Goal: Information Seeking & Learning: Learn about a topic

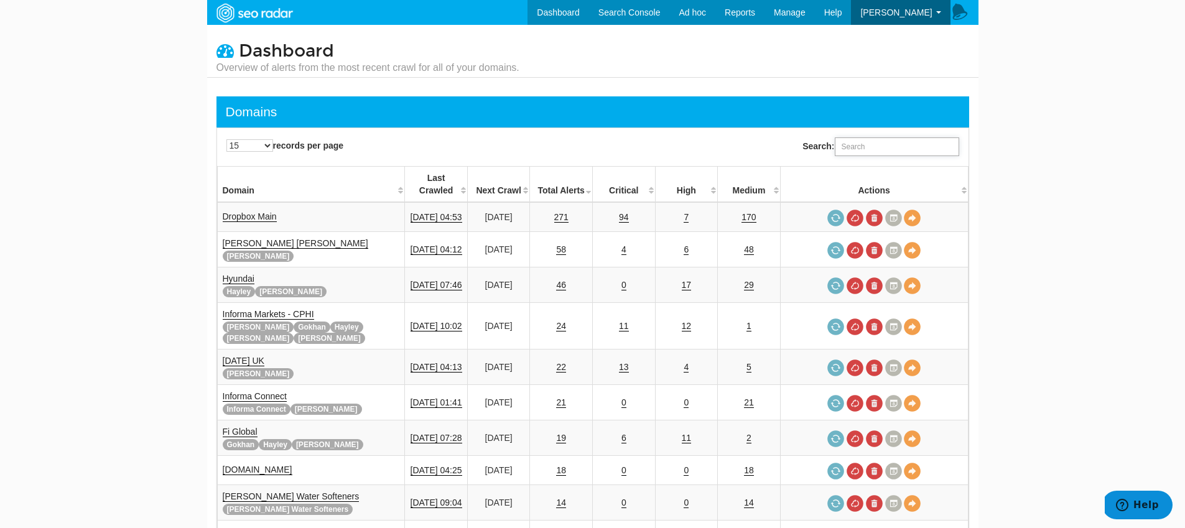
click at [881, 152] on input "Search:" at bounding box center [897, 146] width 124 height 19
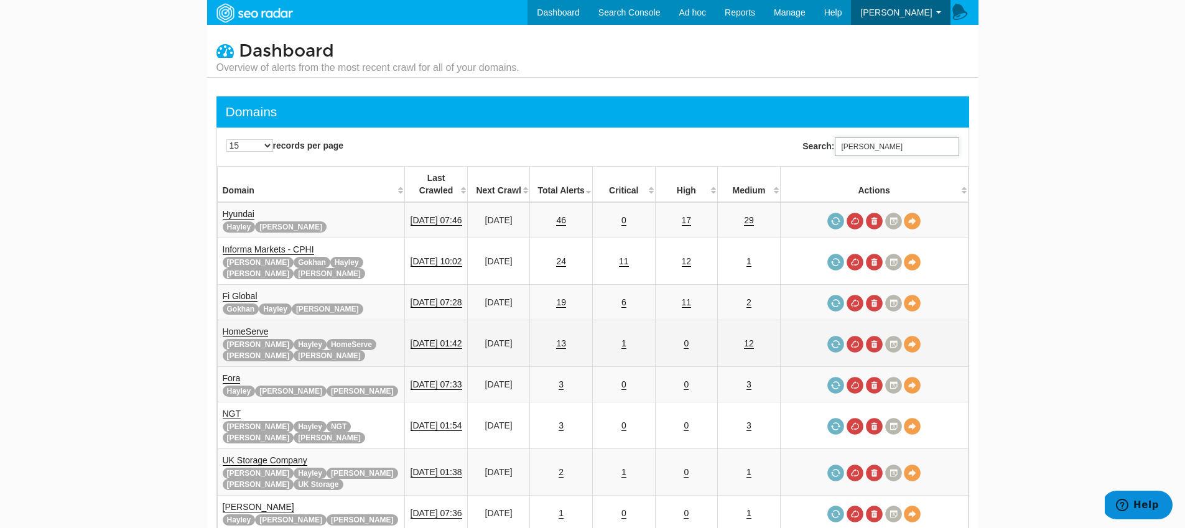
type input "tara"
click at [241, 327] on link "HomeServe" at bounding box center [246, 332] width 46 height 11
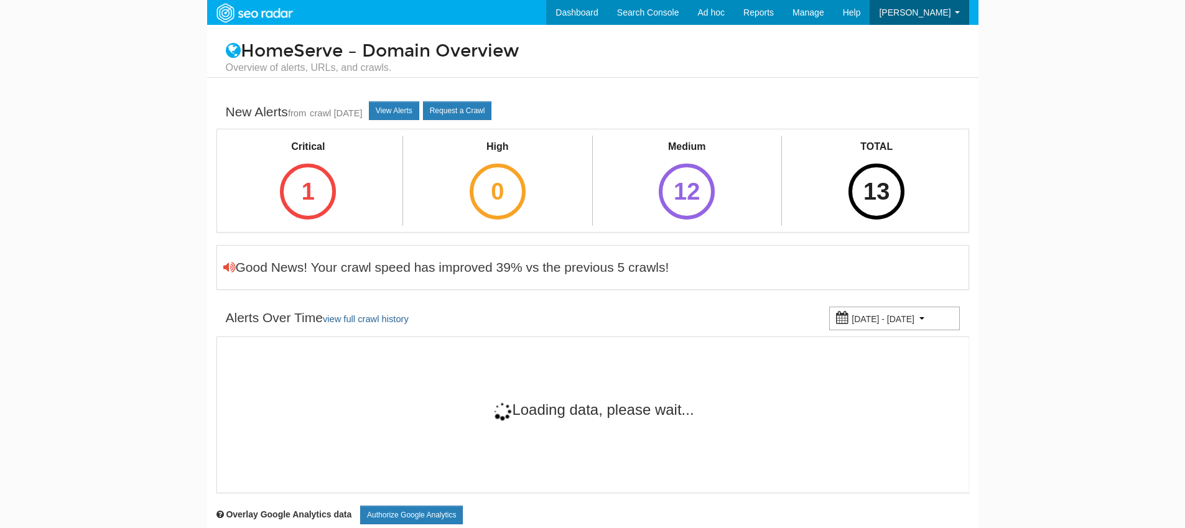
scroll to position [50, 0]
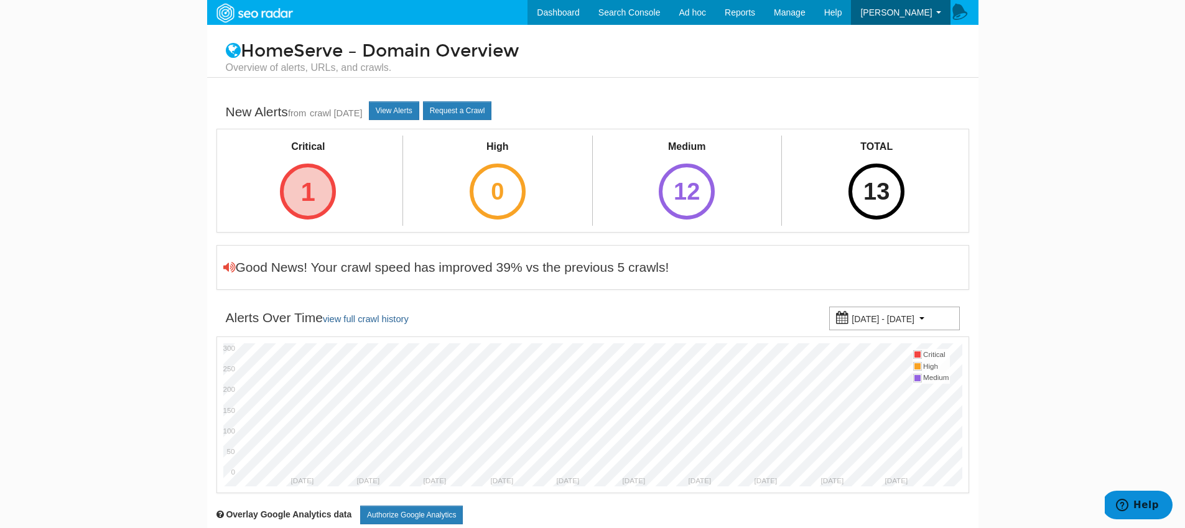
click at [300, 197] on div "1" at bounding box center [308, 192] width 56 height 56
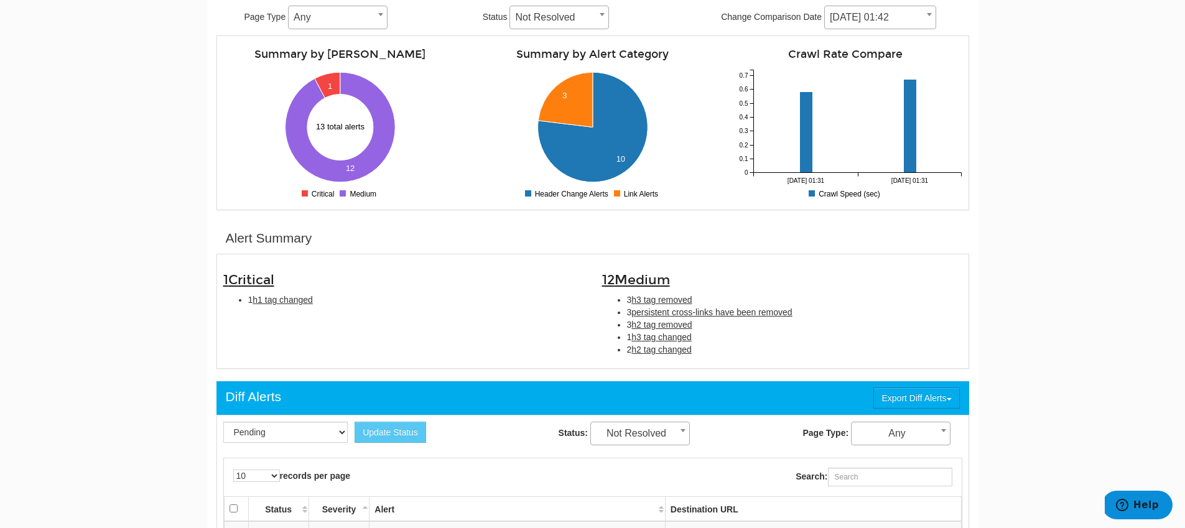
scroll to position [167, 0]
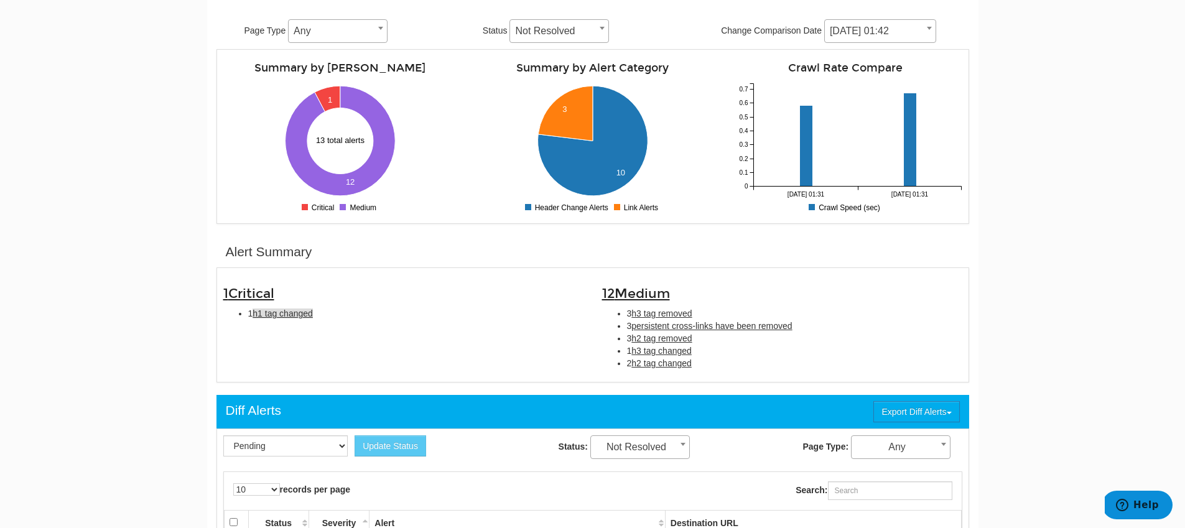
click at [270, 313] on span "h1 tag changed" at bounding box center [283, 314] width 60 height 10
type input "h1 tag changed"
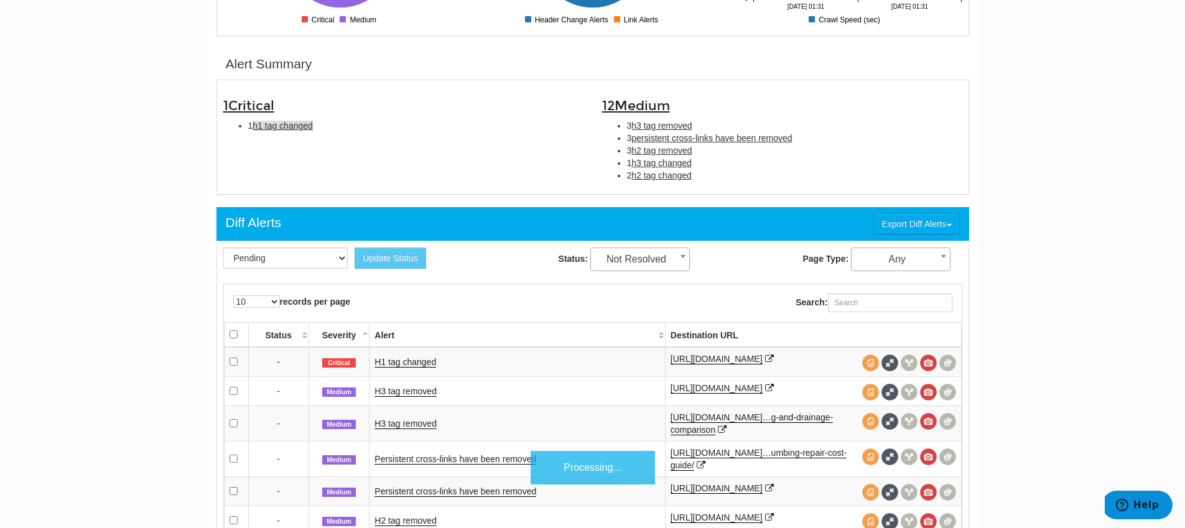
scroll to position [404, 0]
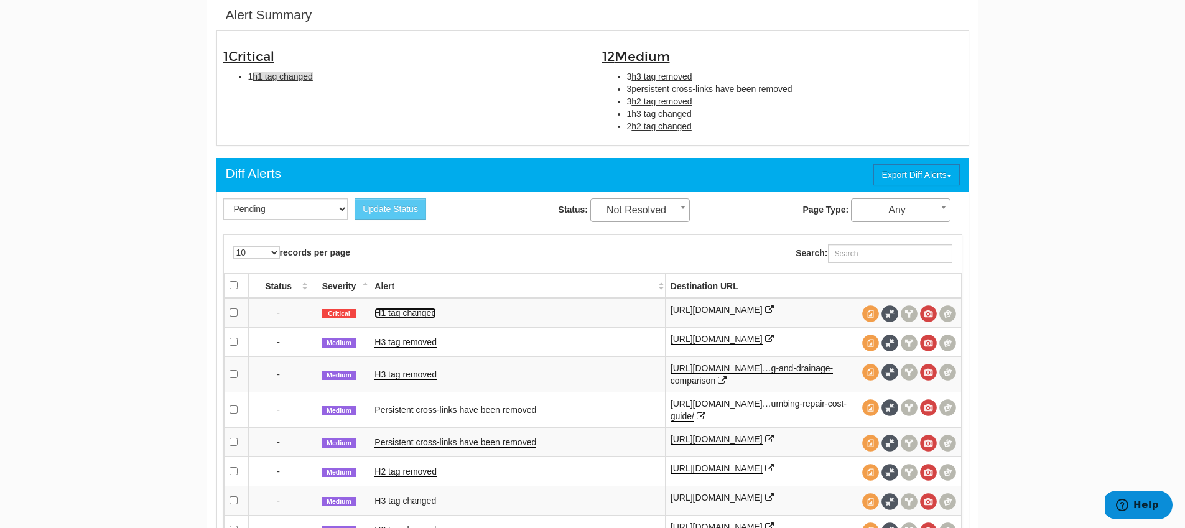
click at [396, 309] on link "H1 tag changed" at bounding box center [405, 313] width 62 height 11
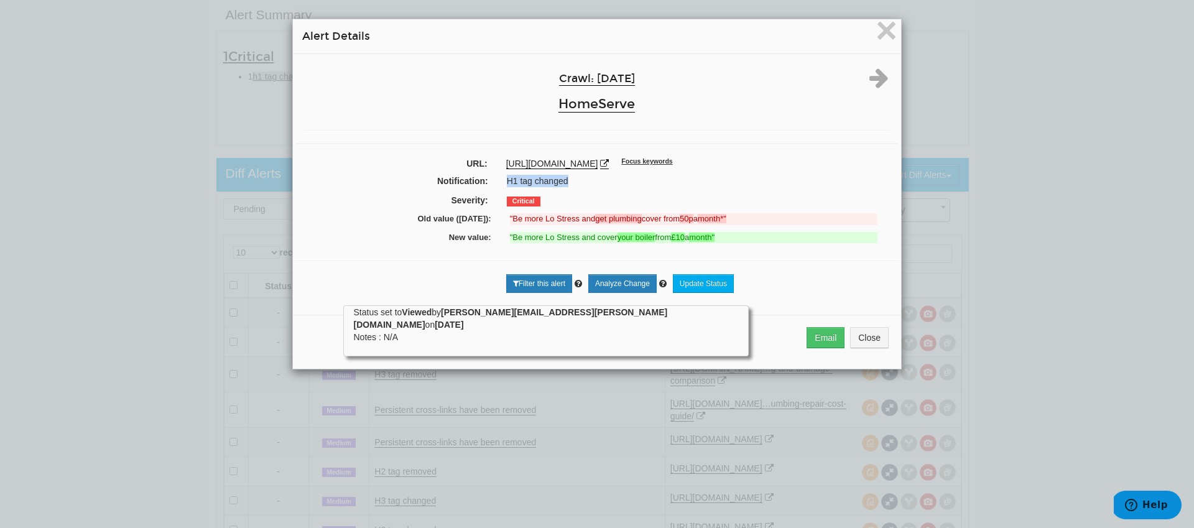
drag, startPoint x: 575, startPoint y: 183, endPoint x: 493, endPoint y: 182, distance: 81.5
click at [498, 182] on div "H1 tag changed" at bounding box center [697, 181] width 399 height 12
copy div "H1 tag changed"
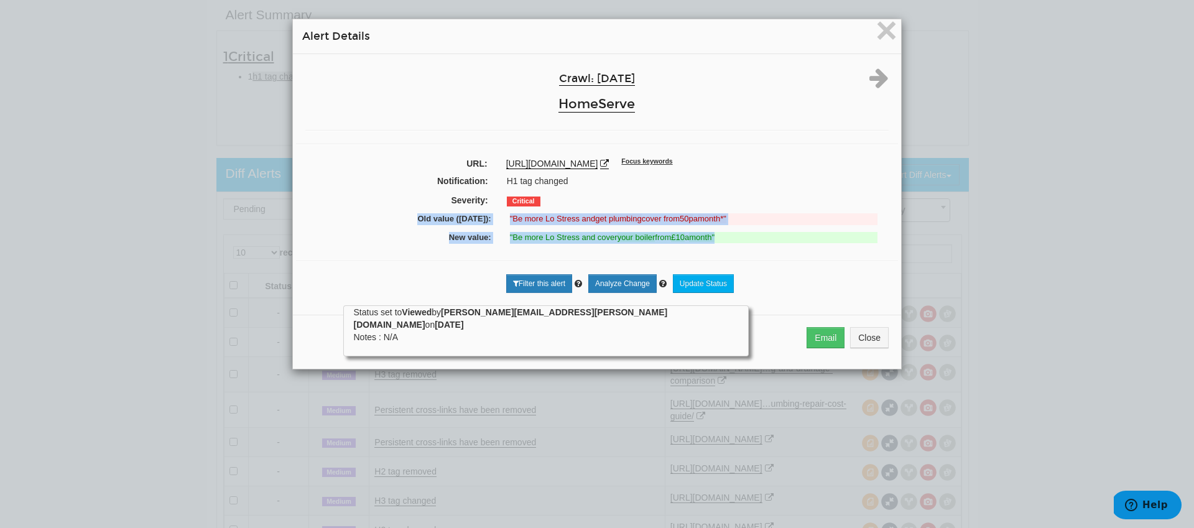
drag, startPoint x: 736, startPoint y: 242, endPoint x: 367, endPoint y: 216, distance: 370.3
click at [367, 216] on div "Crawl: 09/18/2025 HomeServe URL: https://www.homeserve.co.uk/ Focus keywords No…" at bounding box center [597, 179] width 608 height 251
copy div "Old value (09/16/2025): "Be more Lo Stress and get plumbing cover from 50p a mo…"
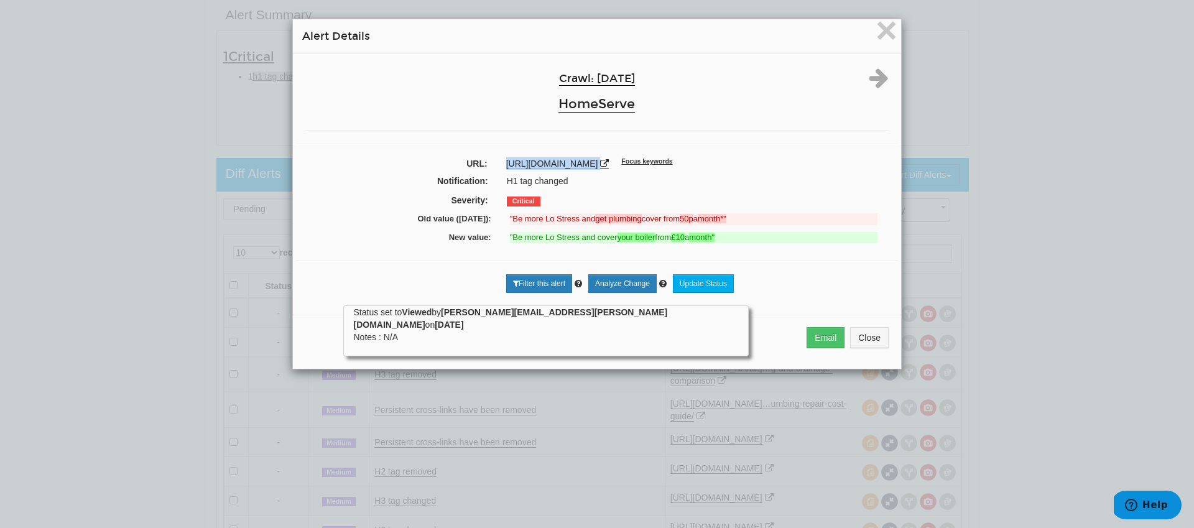
drag, startPoint x: 623, startPoint y: 165, endPoint x: 494, endPoint y: 167, distance: 128.1
click at [497, 167] on div "https://www.homeserve.co.uk/ Focus keywords" at bounding box center [697, 163] width 401 height 12
copy div "https://www.homeserve.co.uk/"
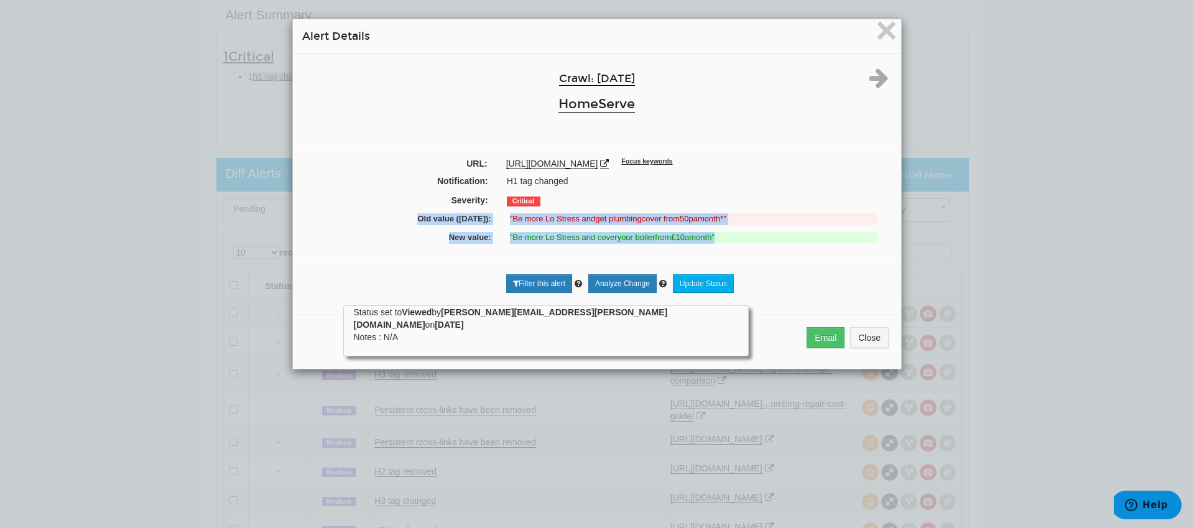
drag, startPoint x: 733, startPoint y: 242, endPoint x: 392, endPoint y: 225, distance: 341.9
click at [392, 225] on div "Crawl: 09/18/2025 HomeServe URL: https://www.homeserve.co.uk/ Focus keywords No…" at bounding box center [597, 179] width 608 height 251
copy div "Old value (09/16/2025): "Be more Lo Stress and get plumbing cover from 50p a mo…"
click at [881, 28] on span "×" at bounding box center [887, 30] width 22 height 42
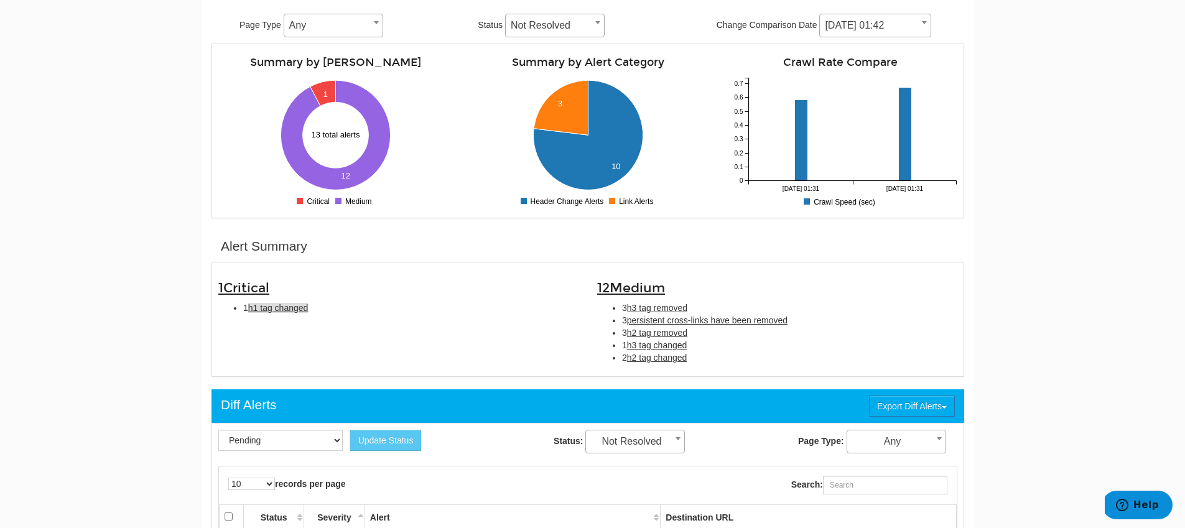
scroll to position [0, 0]
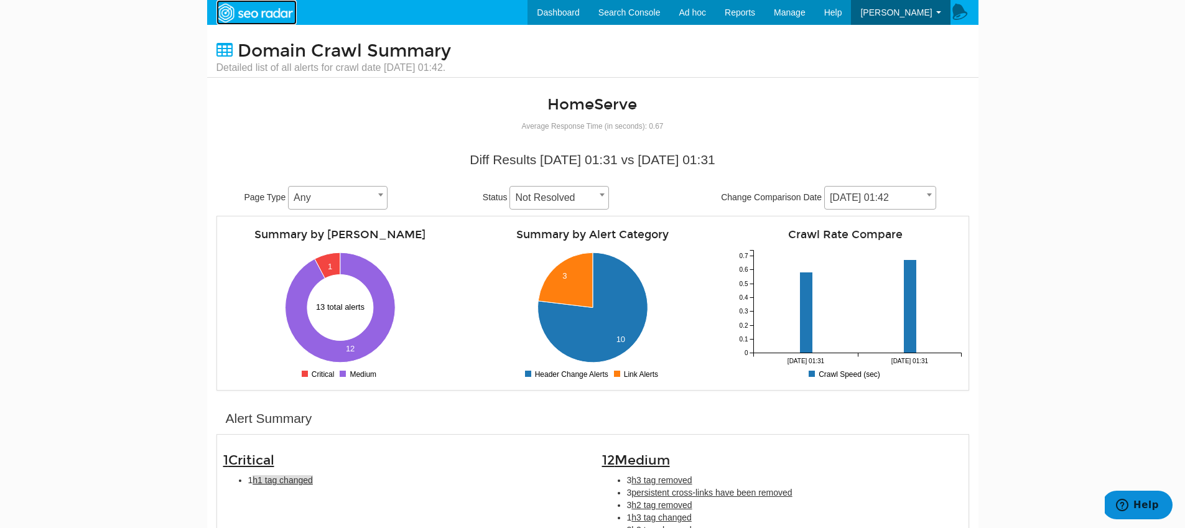
click at [246, 18] on img at bounding box center [254, 13] width 86 height 22
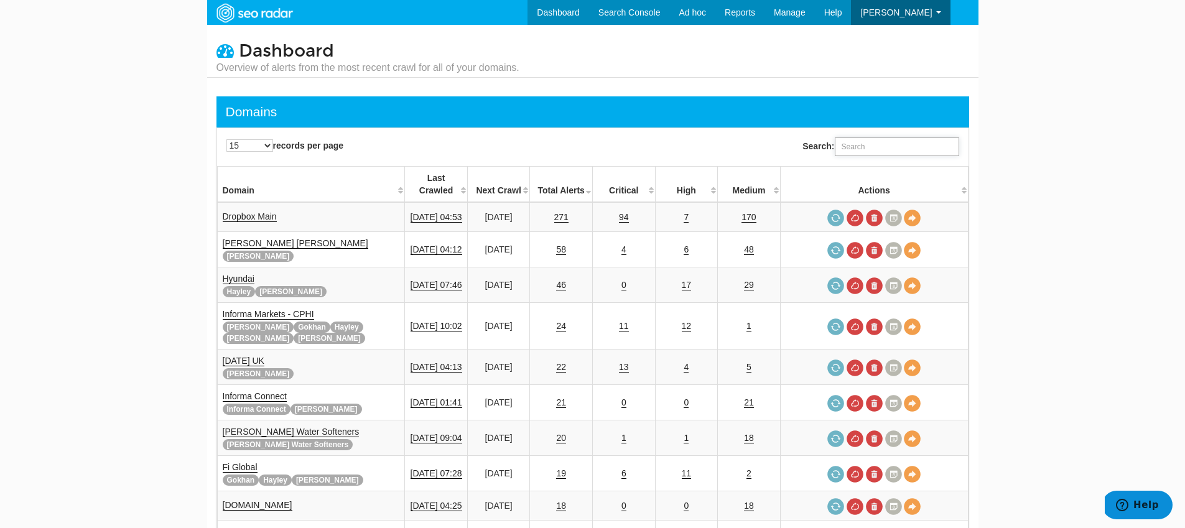
click at [846, 144] on input "Search:" at bounding box center [897, 146] width 124 height 19
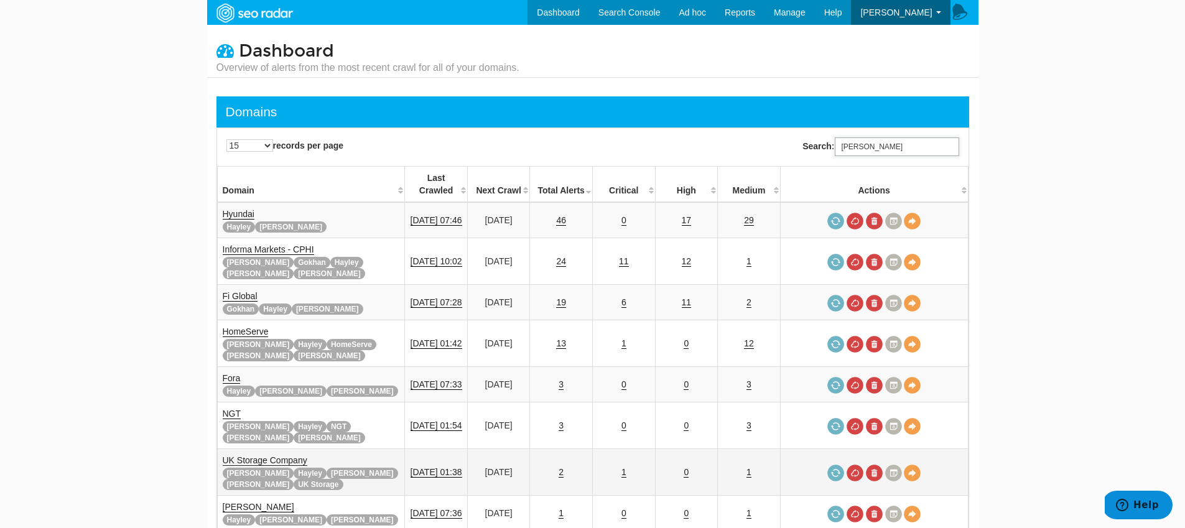
type input "[PERSON_NAME]"
click at [271, 455] on link "UK Storage Company" at bounding box center [265, 460] width 85 height 11
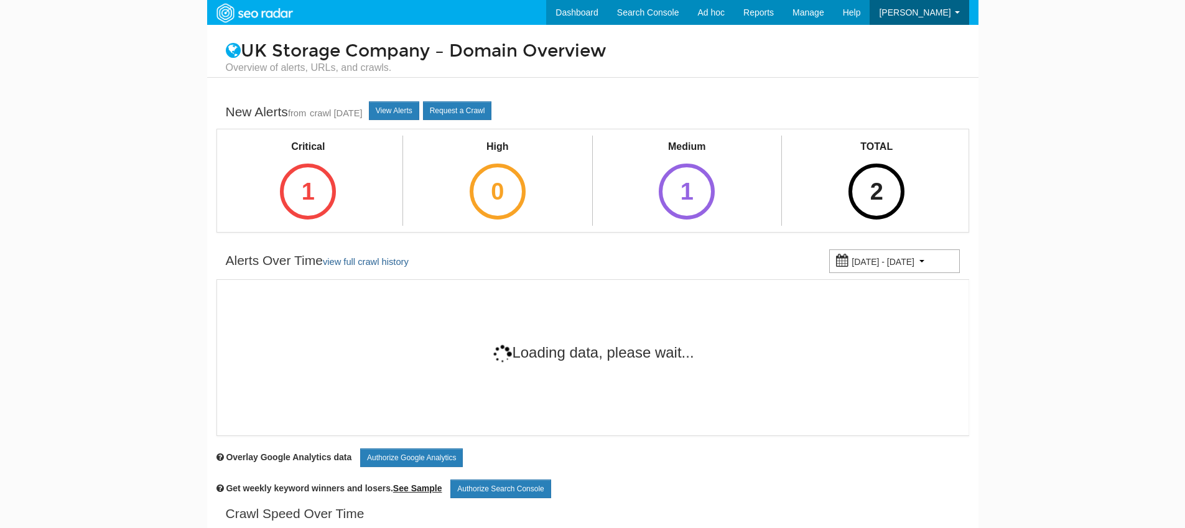
scroll to position [50, 0]
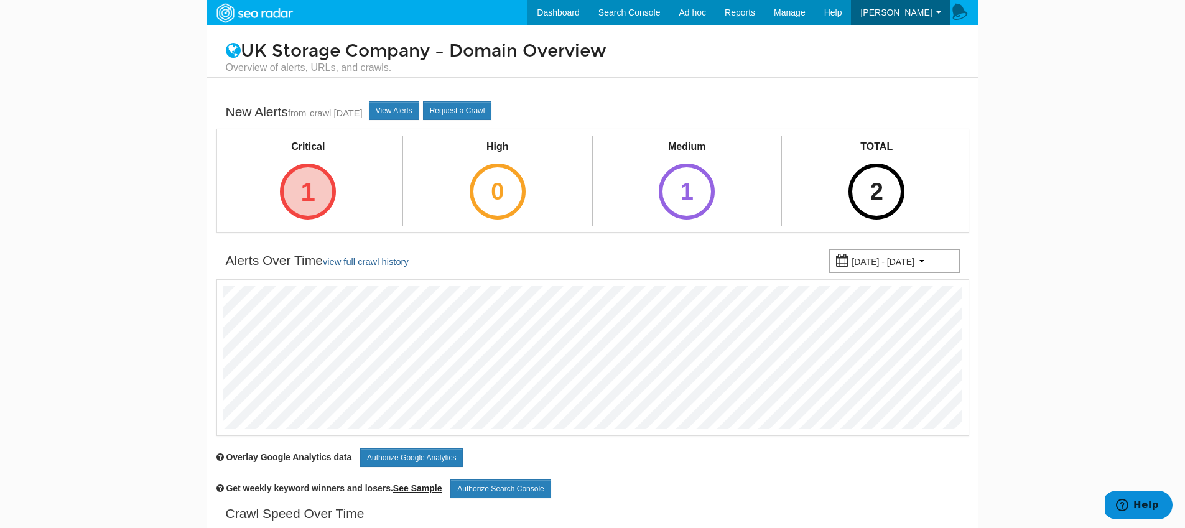
click at [296, 202] on div "1" at bounding box center [308, 192] width 56 height 56
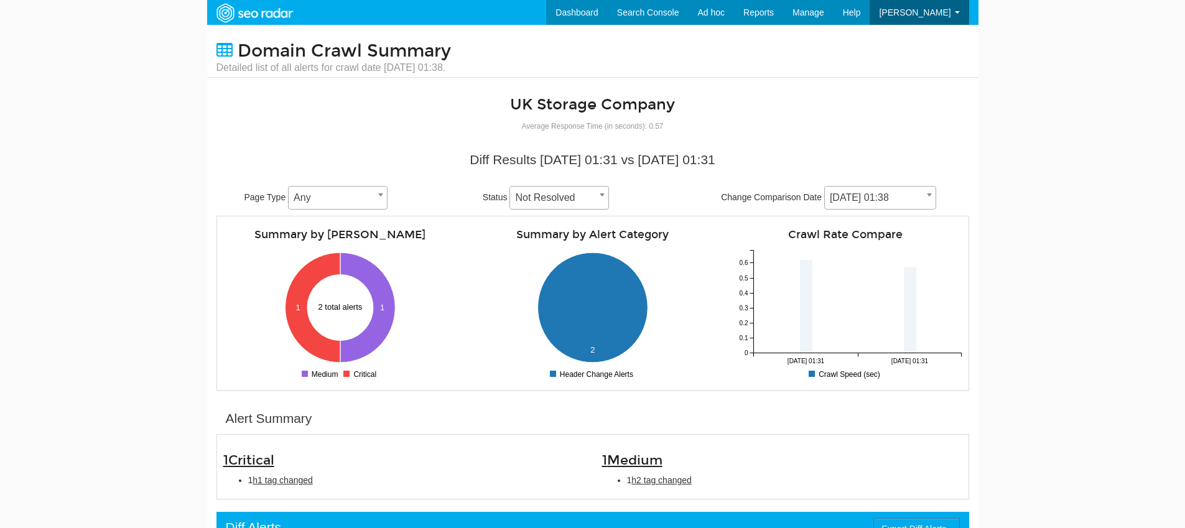
scroll to position [50, 0]
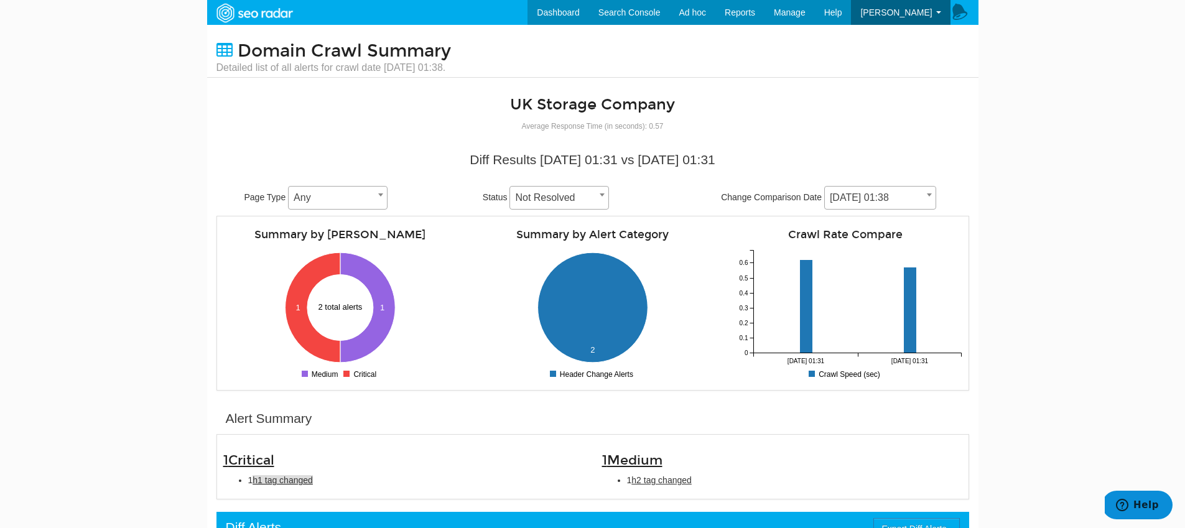
click at [271, 476] on span "h1 tag changed" at bounding box center [283, 480] width 60 height 10
type input "h1 tag changed"
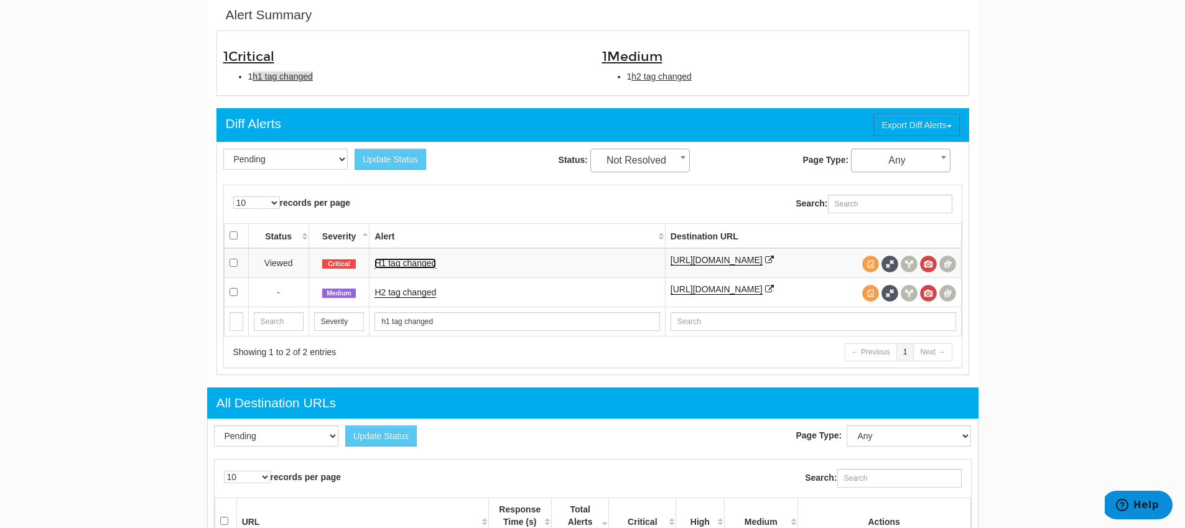
click at [384, 262] on link "H1 tag changed" at bounding box center [405, 263] width 62 height 11
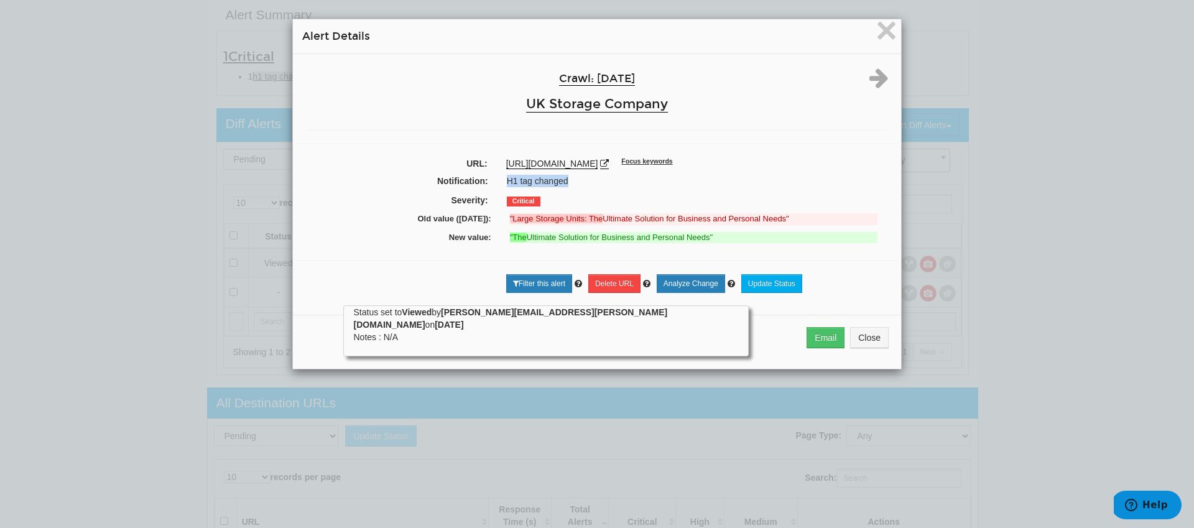
drag, startPoint x: 555, startPoint y: 183, endPoint x: 491, endPoint y: 180, distance: 63.5
click at [491, 180] on div "Notification: H1 tag changed" at bounding box center [597, 182] width 602 height 19
copy div "H1 tag changed"
drag, startPoint x: 720, startPoint y: 241, endPoint x: 419, endPoint y: 215, distance: 302.2
click at [419, 215] on div "Crawl: 09/18/2025 UK Storage Company URL: https://www.ukstoragecompany.co.uk/la…" at bounding box center [597, 179] width 608 height 251
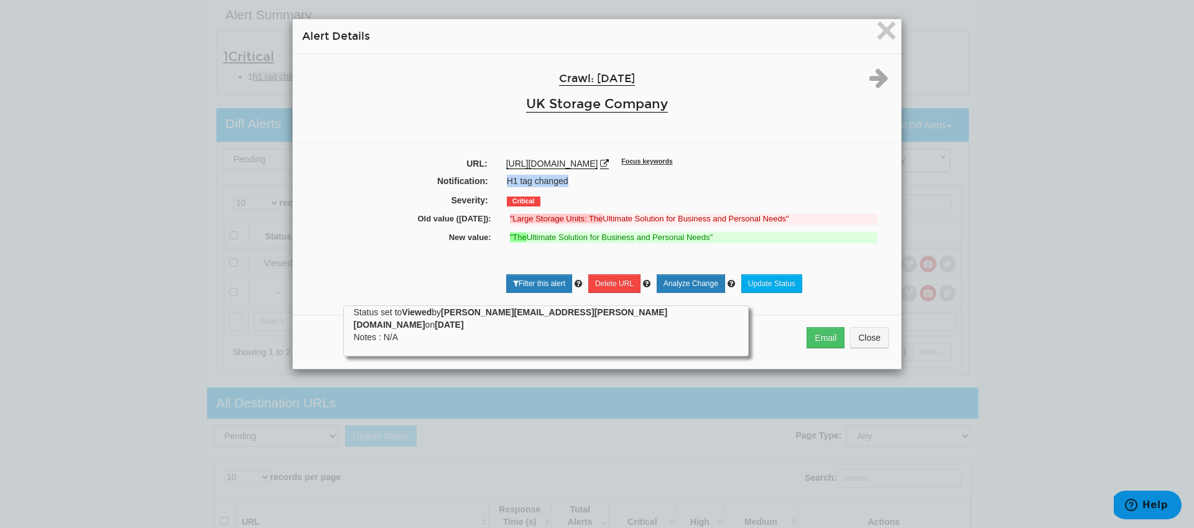
drag, startPoint x: 730, startPoint y: 165, endPoint x: 496, endPoint y: 163, distance: 233.9
click at [497, 163] on div "https://www.ukstoragecompany.co.uk/large-storage-units/ Focus keywords" at bounding box center [697, 163] width 401 height 12
copy link "https://www.ukstoragecompany.co.uk/large-storage-units/"
drag, startPoint x: 712, startPoint y: 244, endPoint x: 384, endPoint y: 222, distance: 328.5
click at [384, 222] on div "Crawl: 09/18/2025 UK Storage Company URL: https://www.ukstoragecompany.co.uk/la…" at bounding box center [597, 179] width 608 height 251
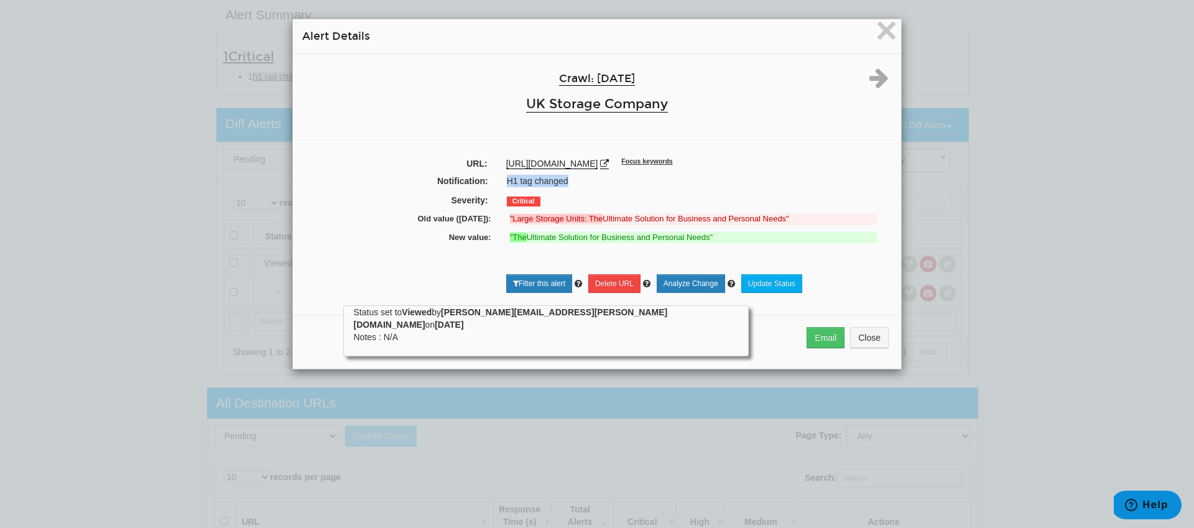
copy div "Old value (09/16/2025): "Large Storage Units: The Ultimate Solution for Busines…"
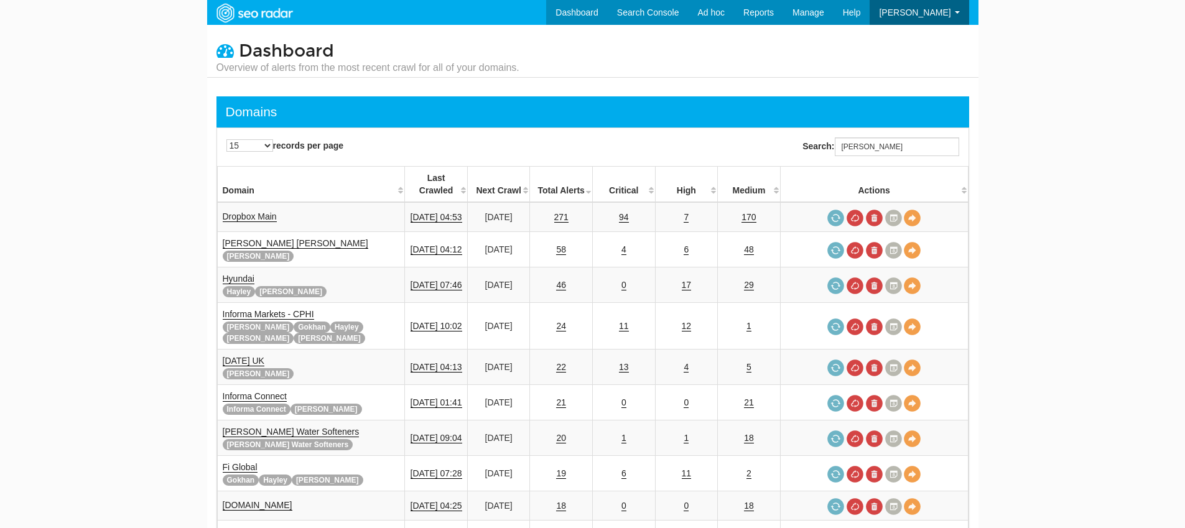
scroll to position [50, 0]
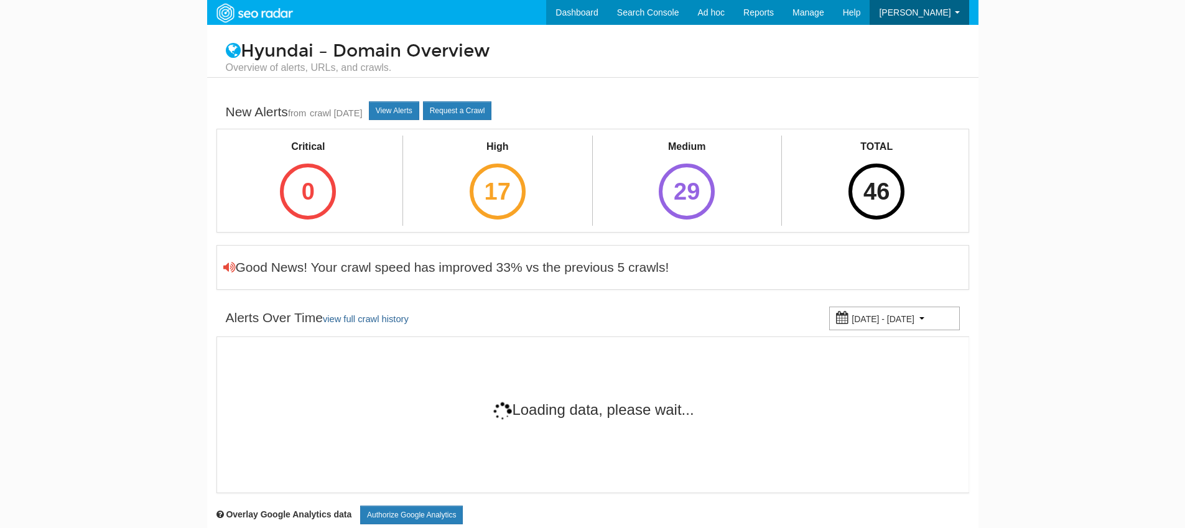
scroll to position [50, 0]
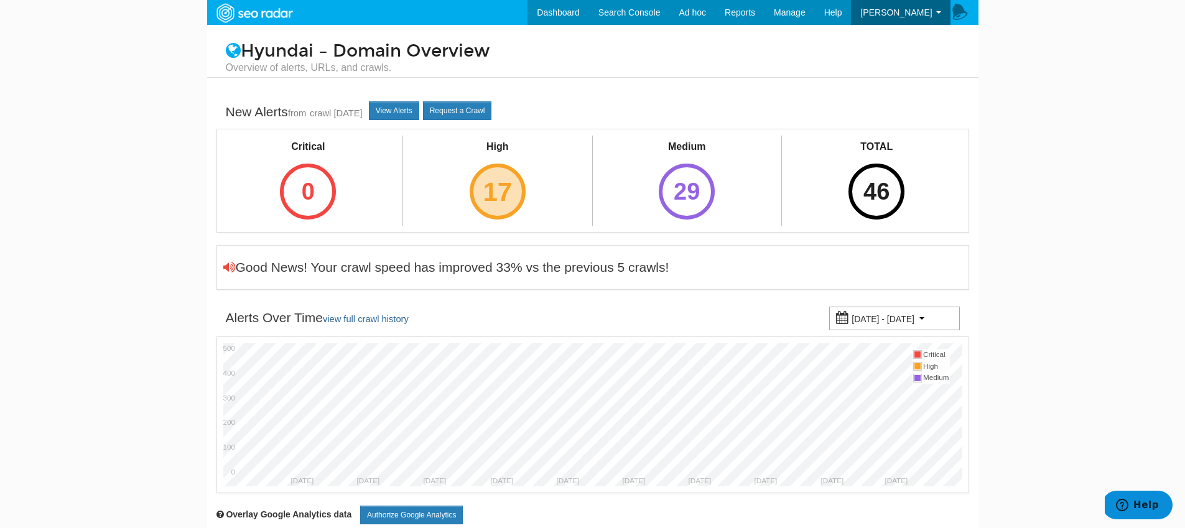
click at [498, 177] on div "17" at bounding box center [498, 192] width 56 height 56
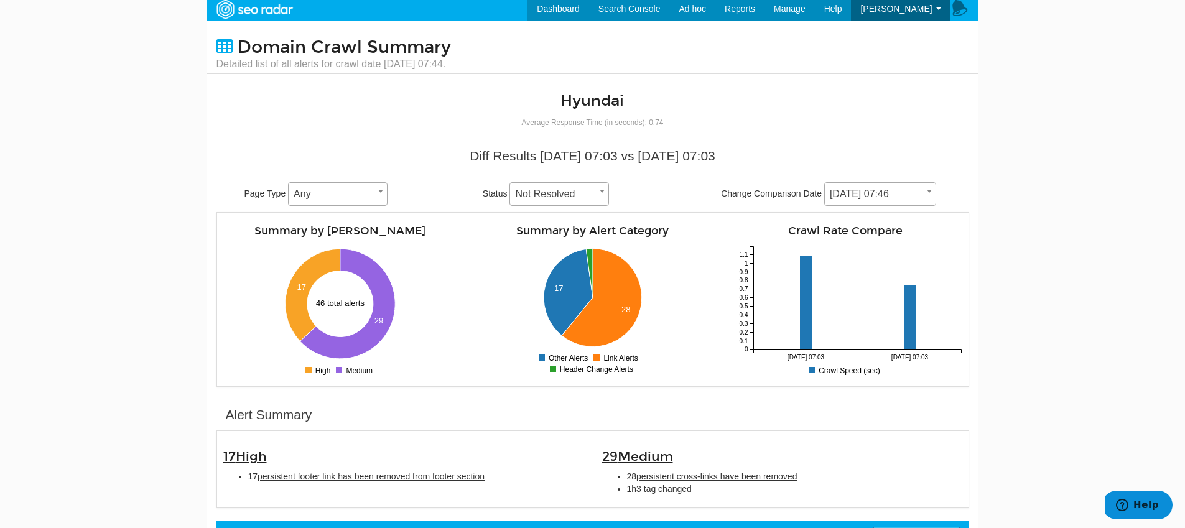
scroll to position [262, 0]
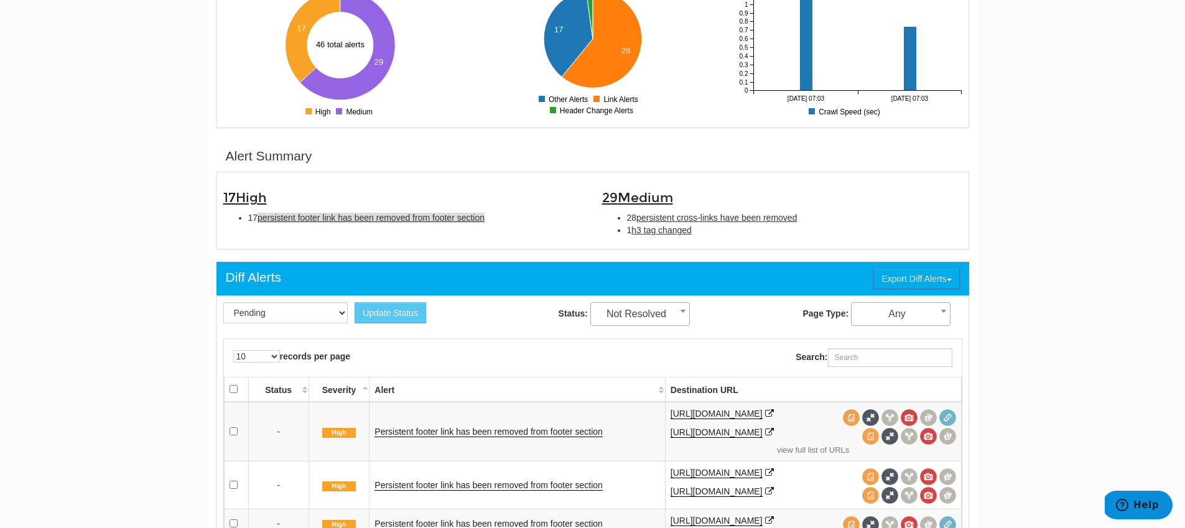
click at [369, 221] on span "persistent footer link has been removed from footer section" at bounding box center [371, 218] width 227 height 10
type input "persistent footer link has been removed from footer section"
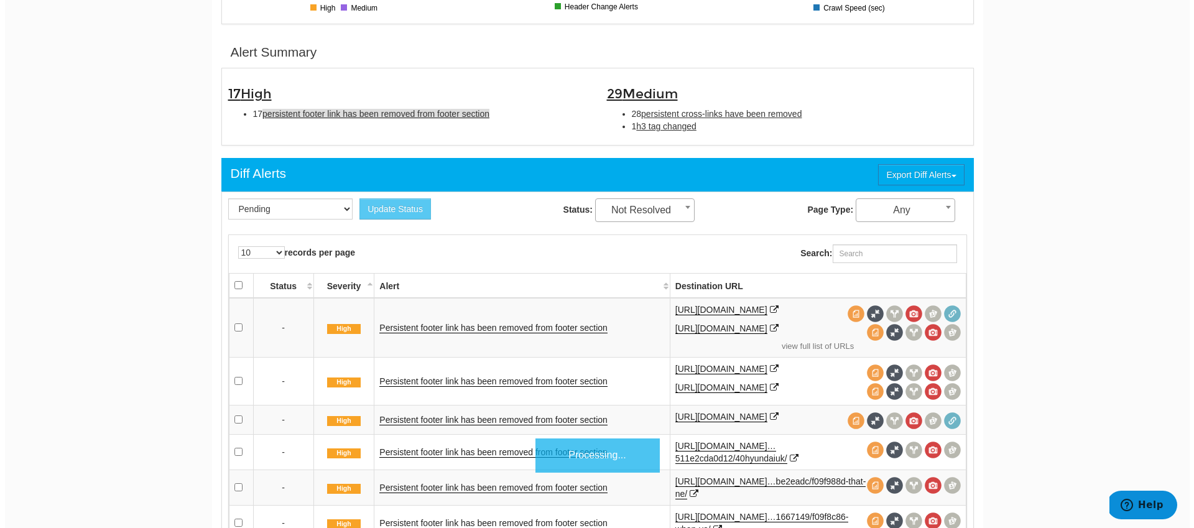
scroll to position [404, 0]
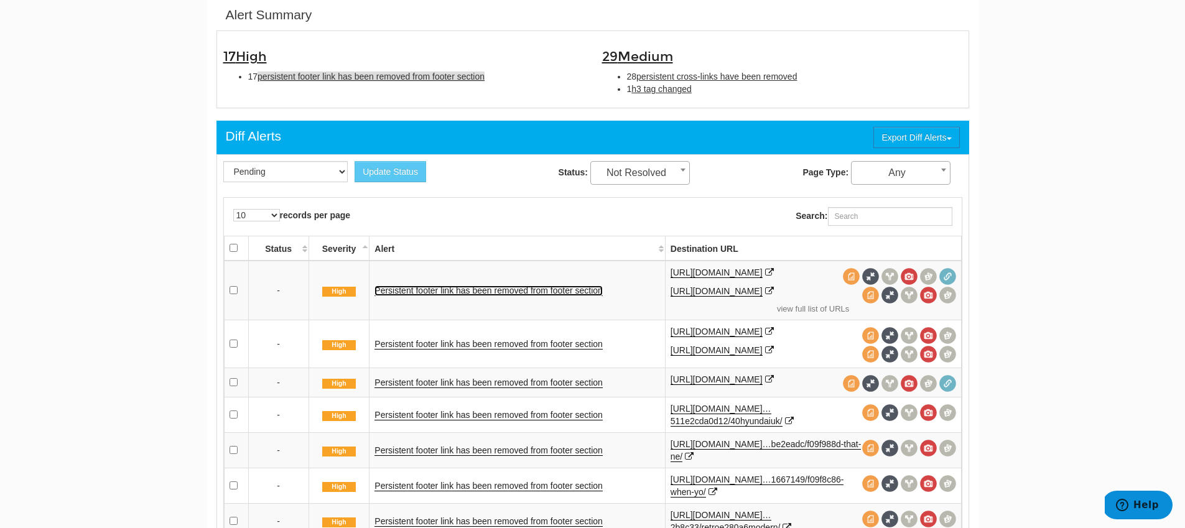
click at [503, 296] on link "Persistent footer link has been removed from footer section" at bounding box center [488, 290] width 228 height 11
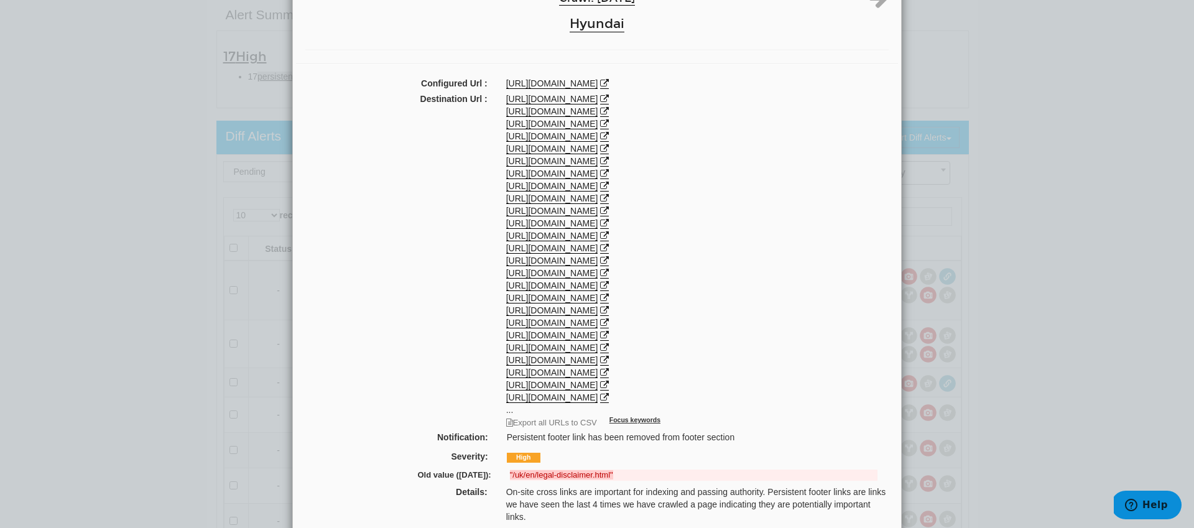
scroll to position [67, 0]
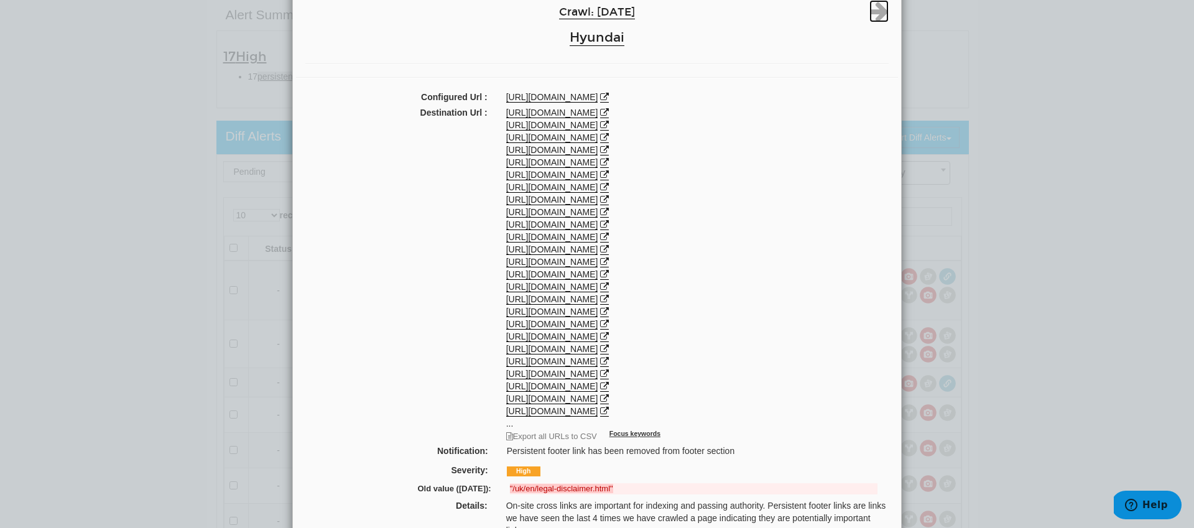
click at [878, 12] on icon at bounding box center [879, 11] width 19 height 22
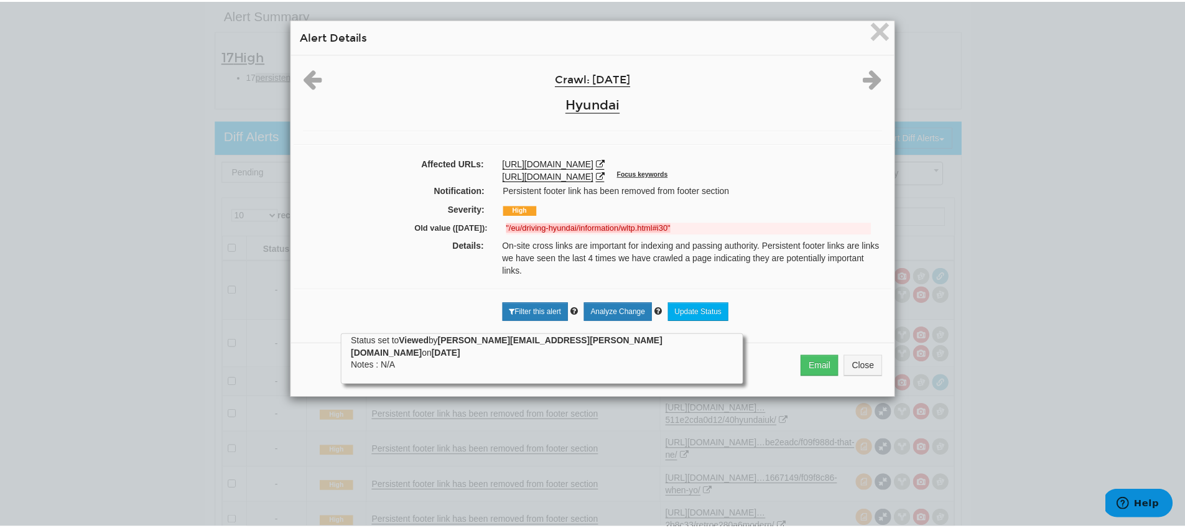
scroll to position [0, 0]
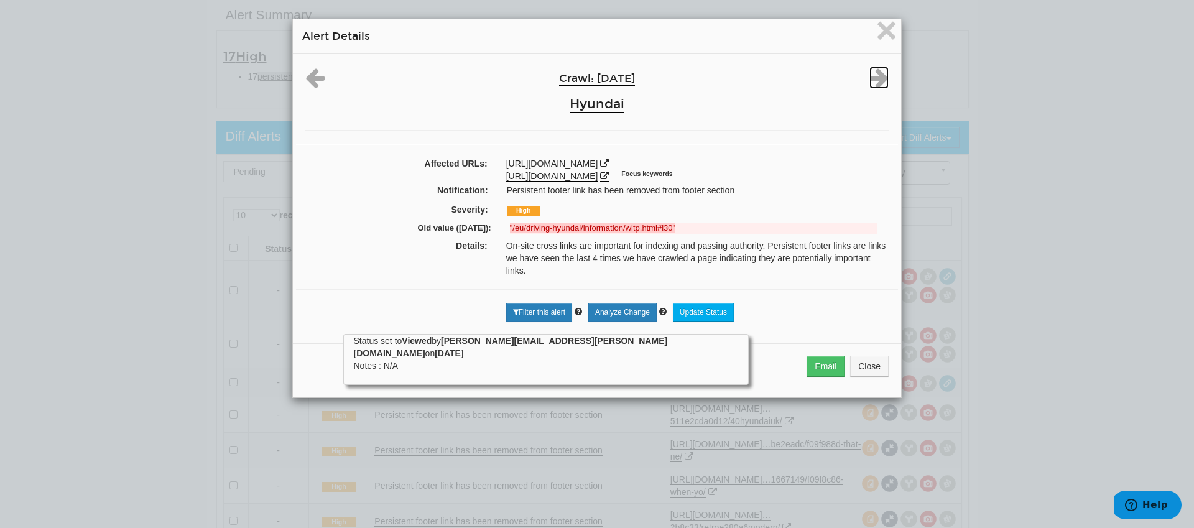
click at [880, 80] on icon at bounding box center [879, 78] width 19 height 22
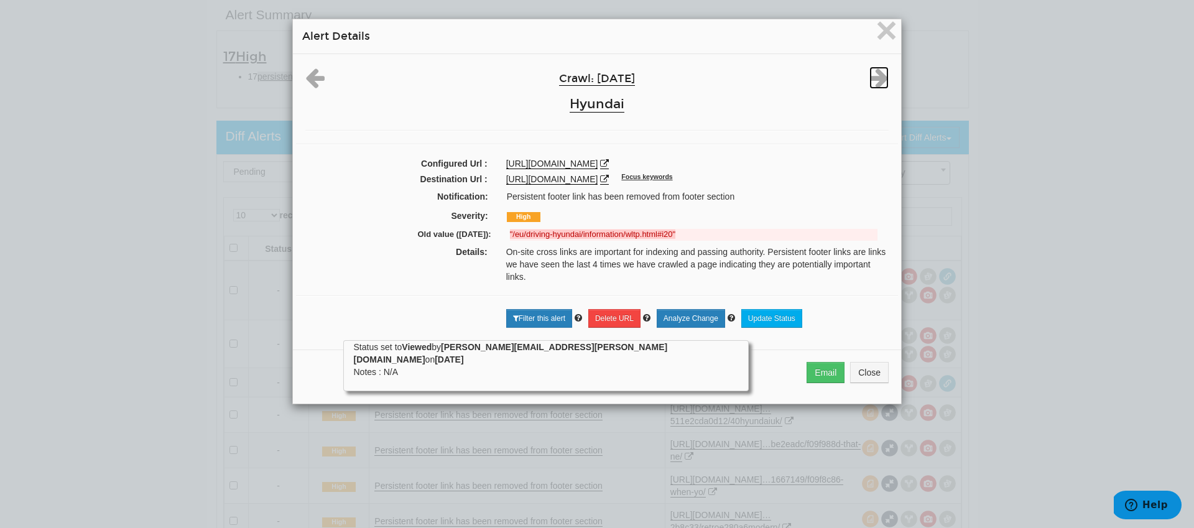
click at [879, 80] on icon at bounding box center [879, 78] width 19 height 22
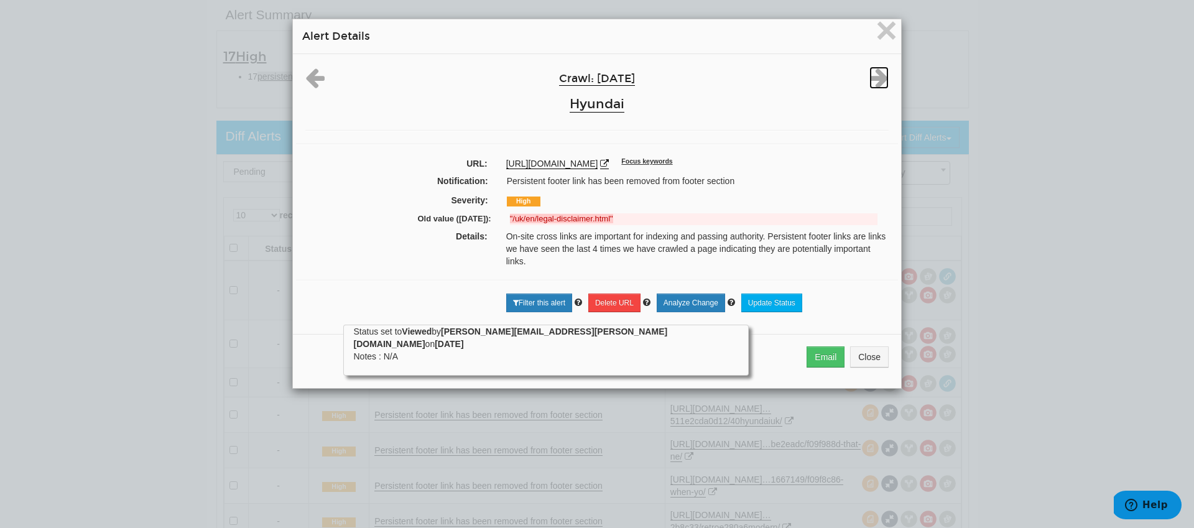
click at [879, 80] on icon at bounding box center [879, 78] width 19 height 22
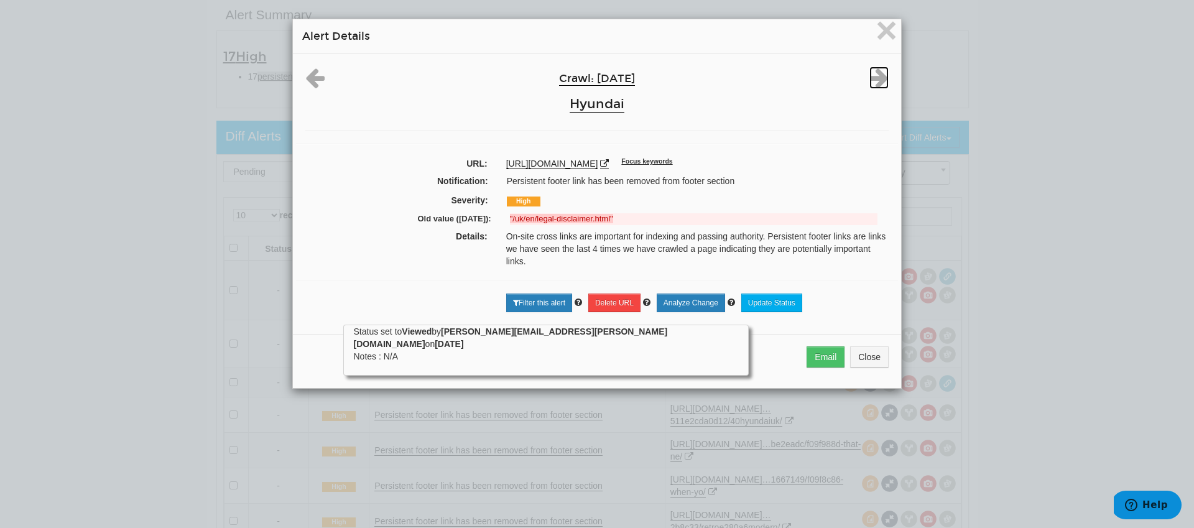
click at [879, 80] on icon at bounding box center [879, 78] width 19 height 22
click at [879, 80] on div "Crawl: [DATE] Hyundai" at bounding box center [597, 92] width 602 height 51
click at [879, 40] on span "×" at bounding box center [887, 30] width 22 height 42
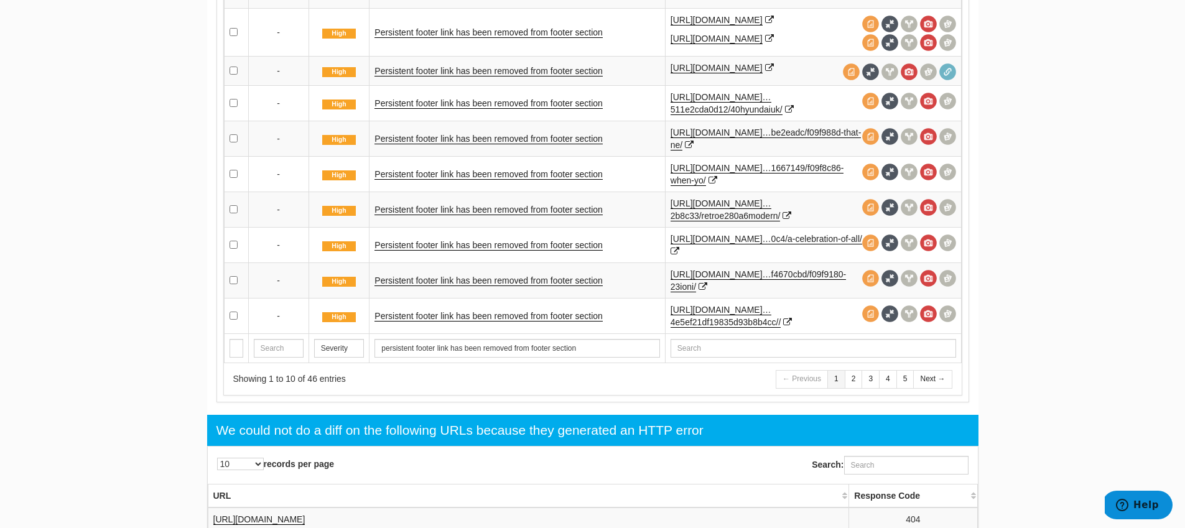
scroll to position [541, 0]
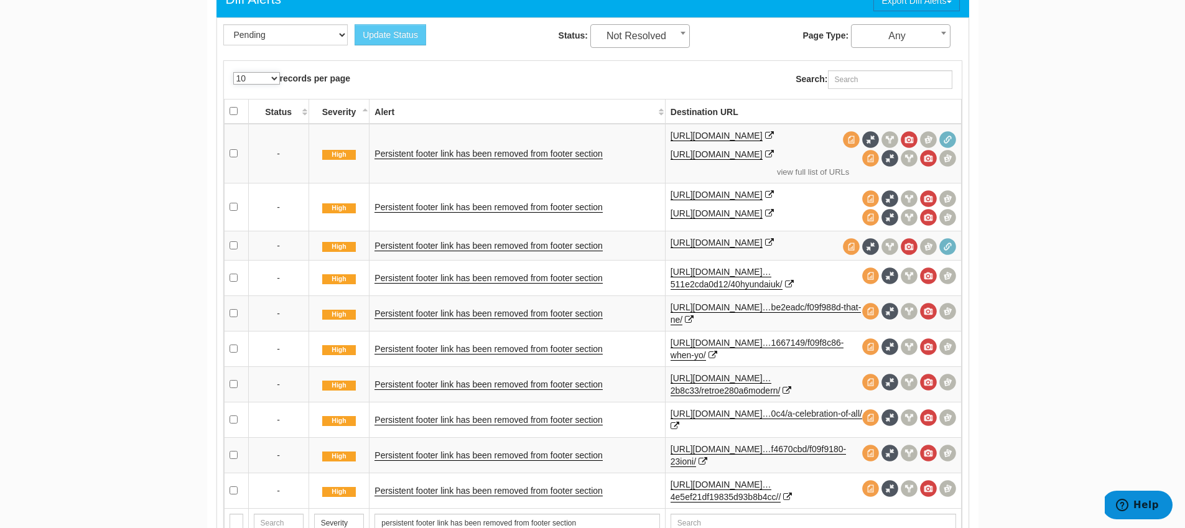
click at [259, 78] on select "10 25 50 100 500 1000" at bounding box center [256, 78] width 47 height 12
select select "1000"
click at [233, 72] on select "10 25 50 100 500 1000" at bounding box center [256, 78] width 47 height 12
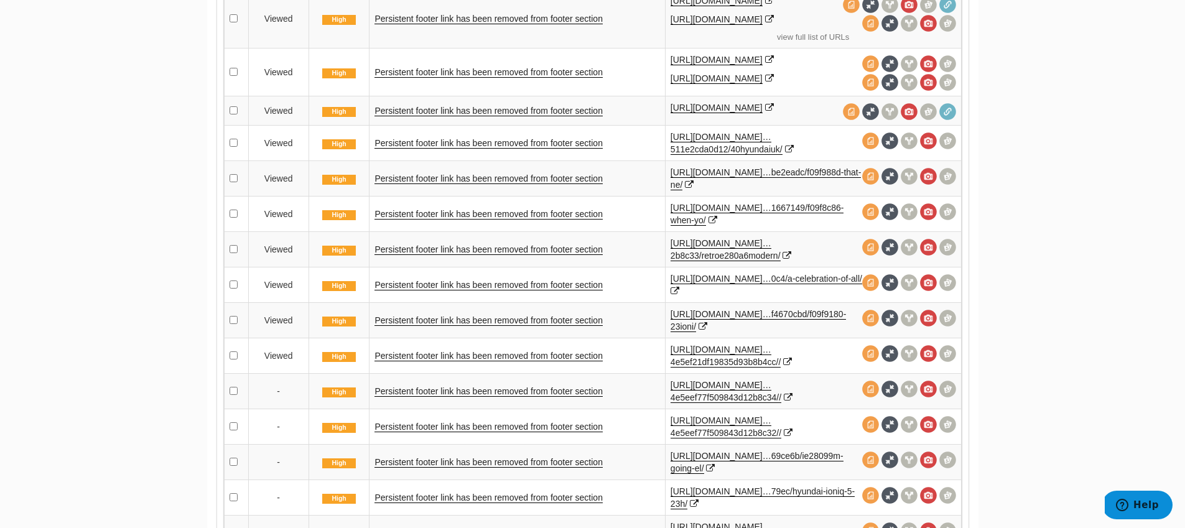
scroll to position [550, 0]
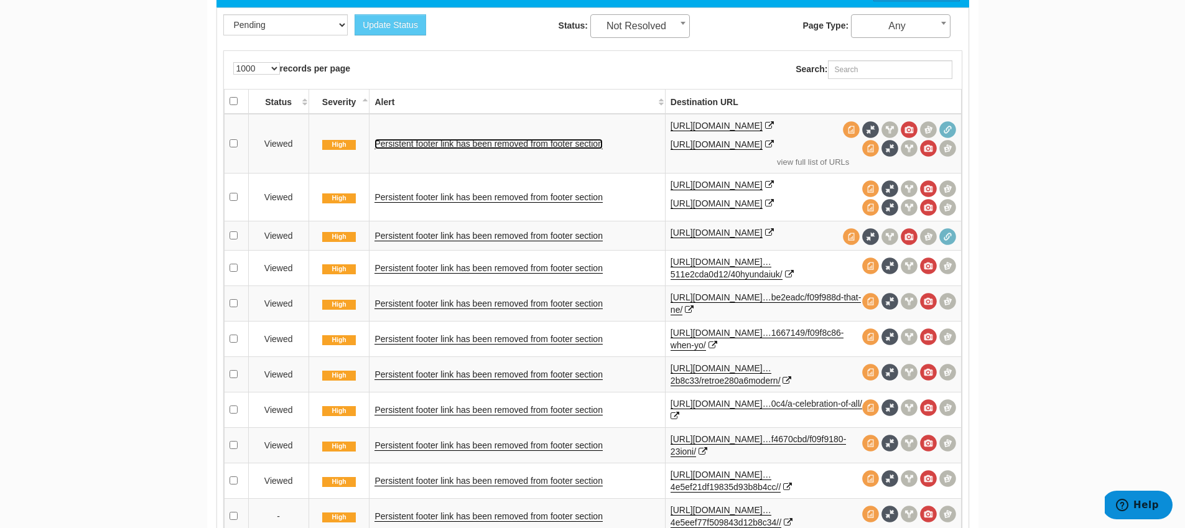
click at [560, 149] on link "Persistent footer link has been removed from footer section" at bounding box center [488, 144] width 228 height 11
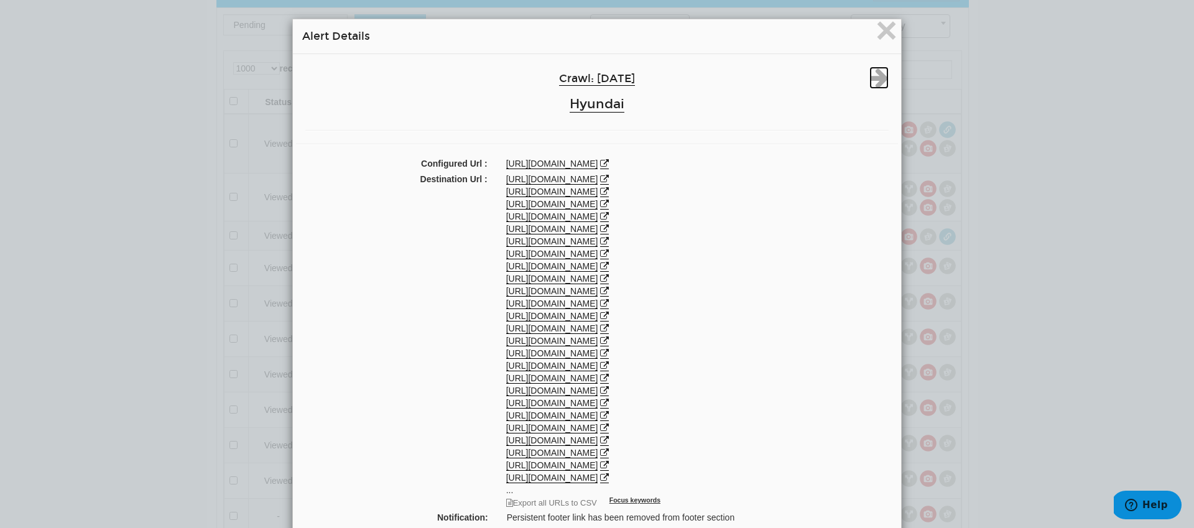
click at [876, 81] on icon at bounding box center [879, 78] width 19 height 22
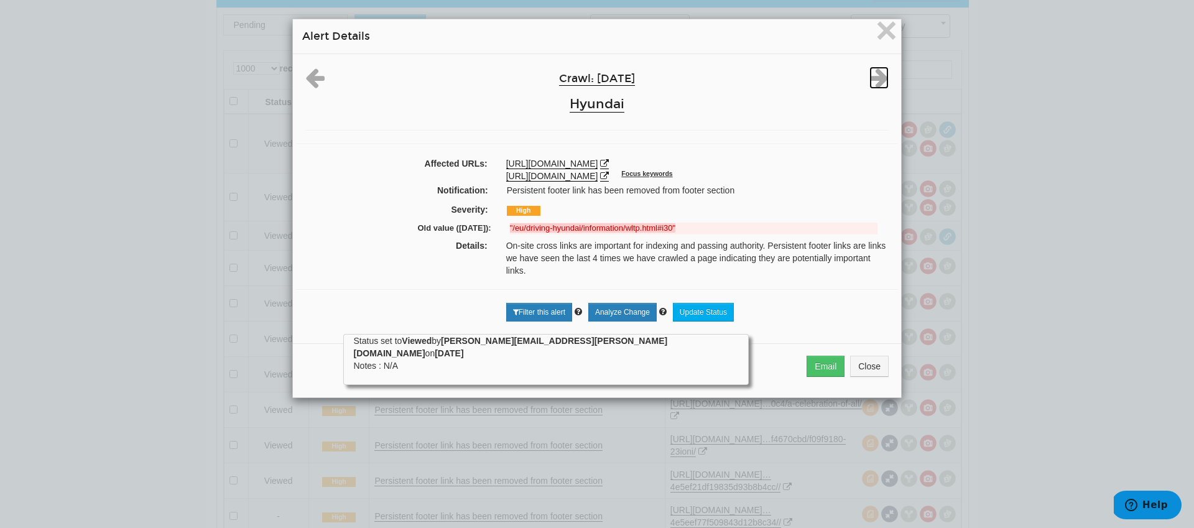
click at [875, 82] on icon at bounding box center [879, 78] width 19 height 22
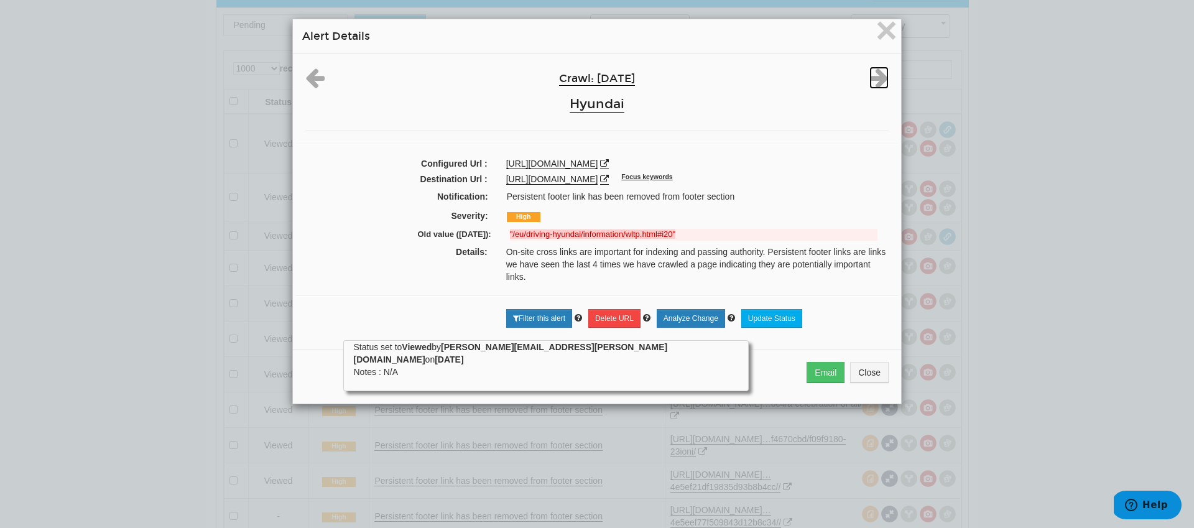
click at [875, 83] on icon at bounding box center [879, 78] width 19 height 22
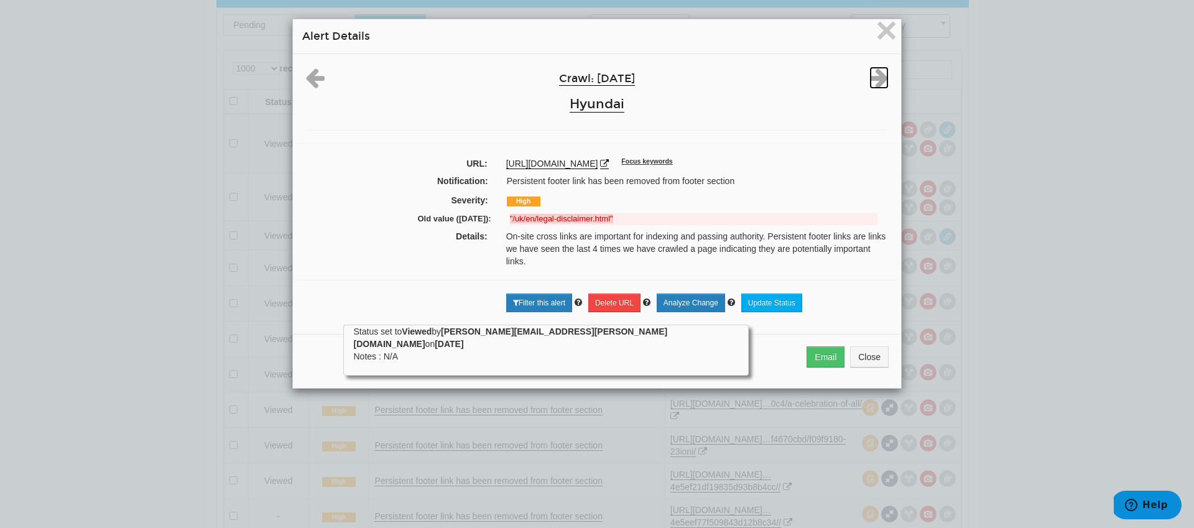
click at [875, 83] on icon at bounding box center [879, 78] width 19 height 22
click at [873, 84] on icon at bounding box center [879, 78] width 19 height 22
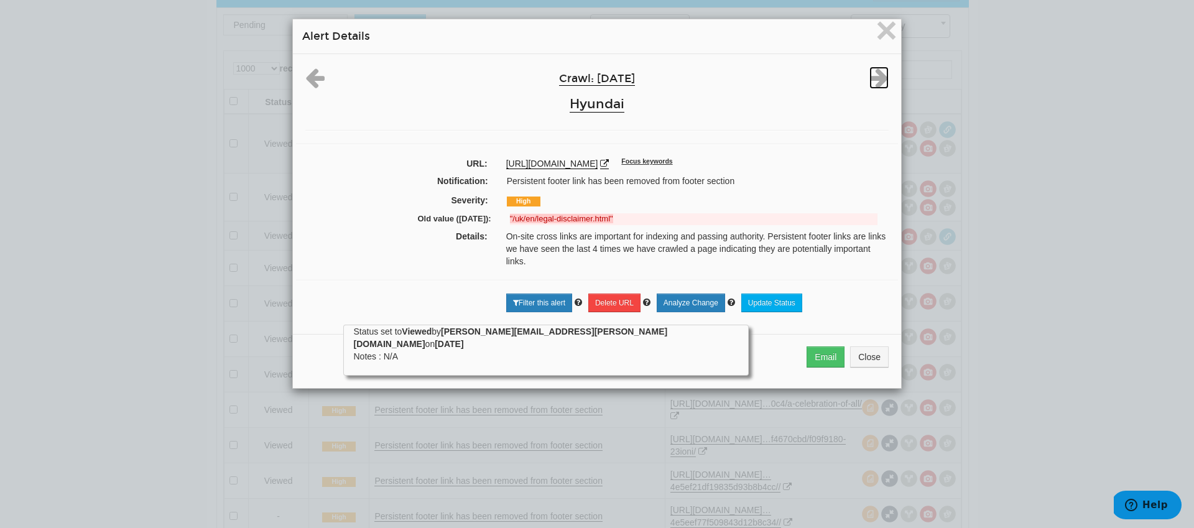
click at [873, 84] on icon at bounding box center [879, 78] width 19 height 22
click at [875, 78] on icon at bounding box center [879, 78] width 19 height 22
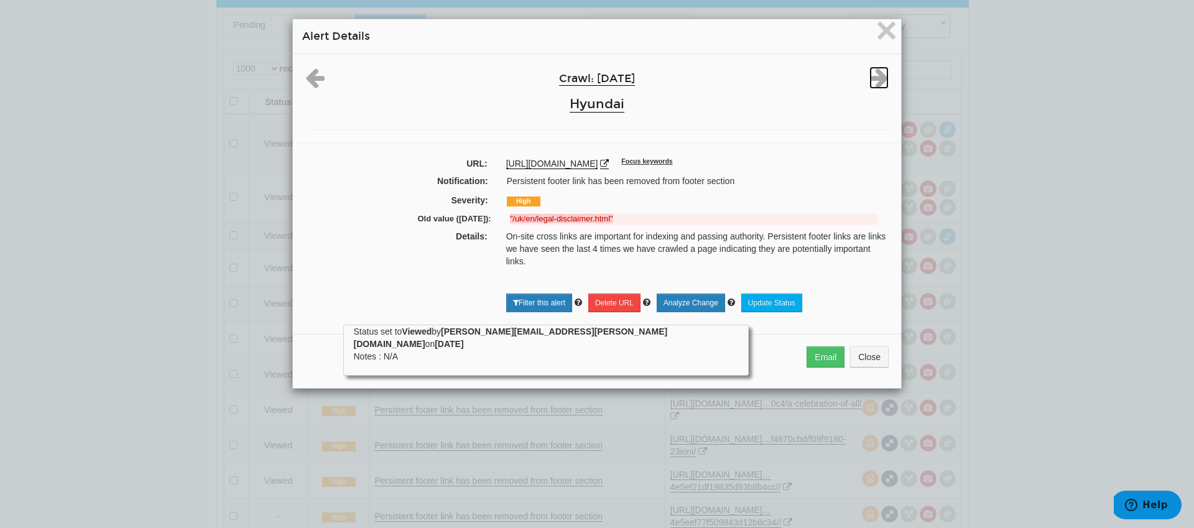
click at [874, 81] on icon at bounding box center [879, 78] width 19 height 22
click at [874, 82] on icon at bounding box center [879, 78] width 19 height 22
click at [873, 82] on icon at bounding box center [879, 78] width 19 height 22
click at [873, 83] on div "Crawl: [DATE] Hyundai" at bounding box center [597, 92] width 602 height 51
drag, startPoint x: 881, startPoint y: 36, endPoint x: 862, endPoint y: 58, distance: 29.5
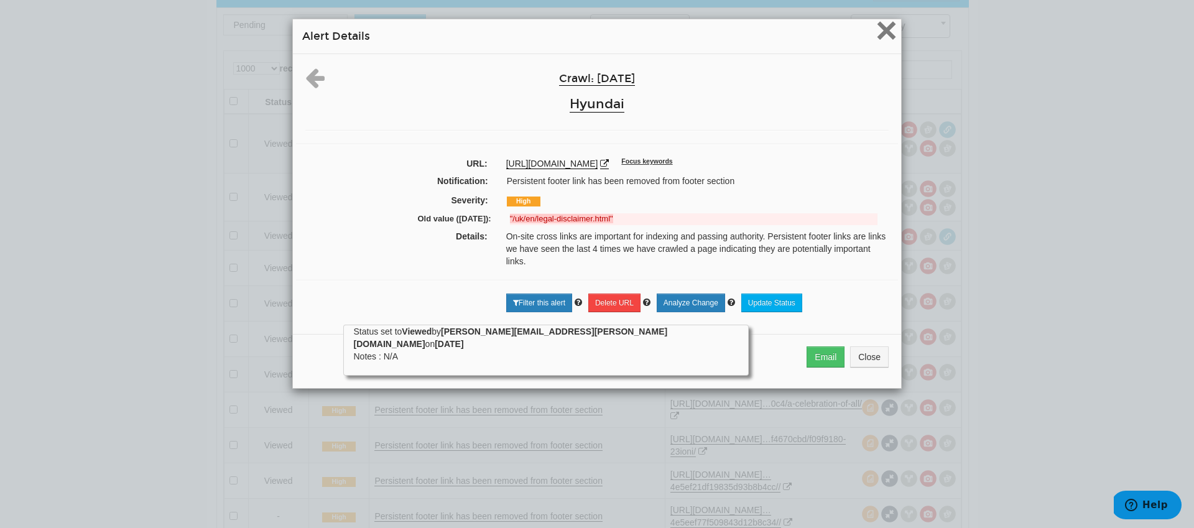
click at [880, 38] on span "×" at bounding box center [887, 30] width 22 height 42
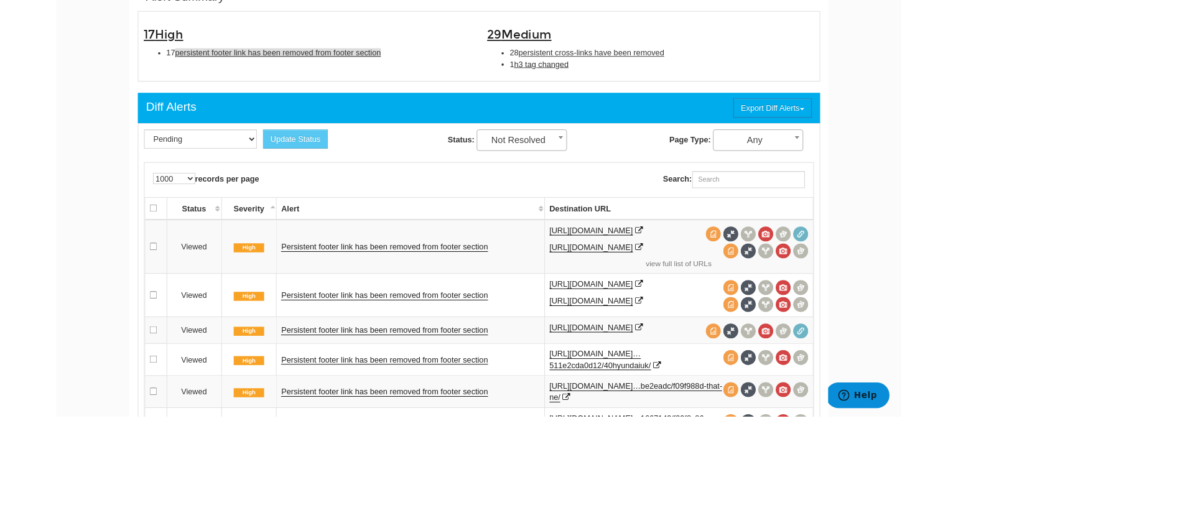
scroll to position [50, 0]
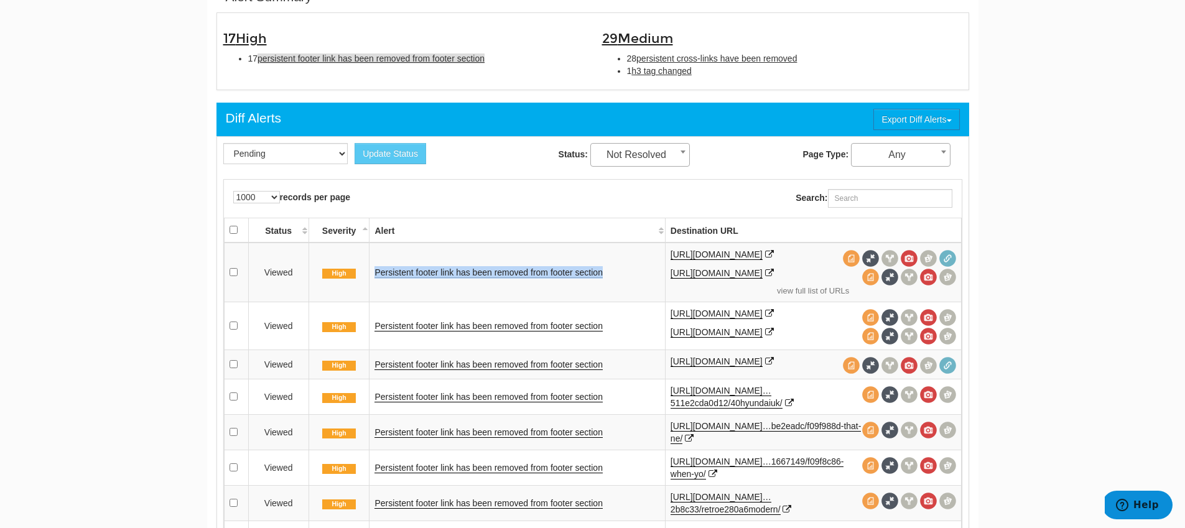
drag, startPoint x: 514, startPoint y: 287, endPoint x: 364, endPoint y: 287, distance: 150.5
click at [364, 287] on tr "Viewed High Persistent footer link has been removed from footer section [URL][D…" at bounding box center [592, 273] width 737 height 60
copy tr "Persistent footer link has been removed from footer section"
click at [514, 274] on link "Persistent footer link has been removed from footer section" at bounding box center [488, 272] width 228 height 11
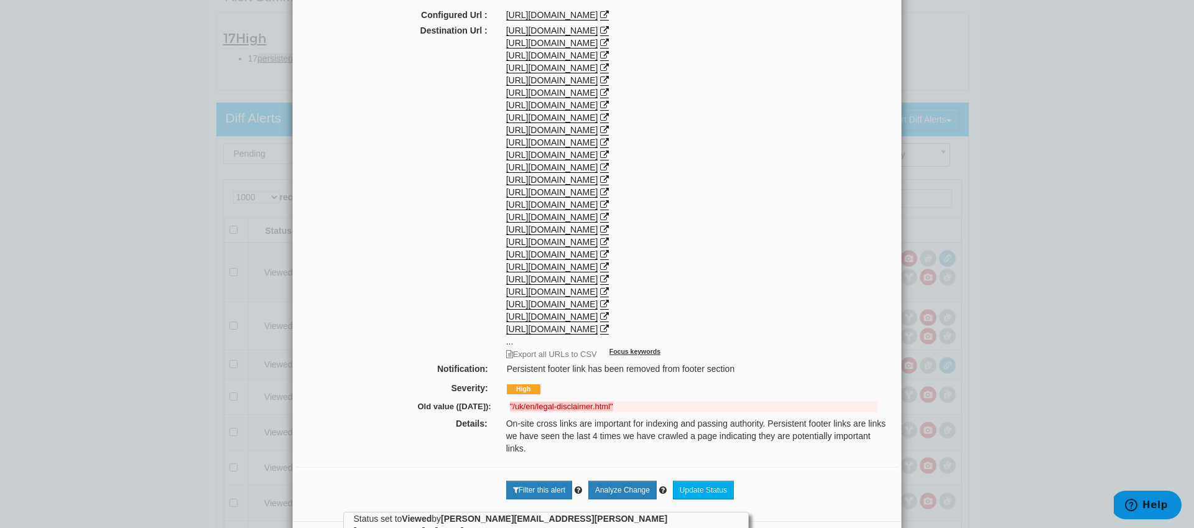
scroll to position [232, 0]
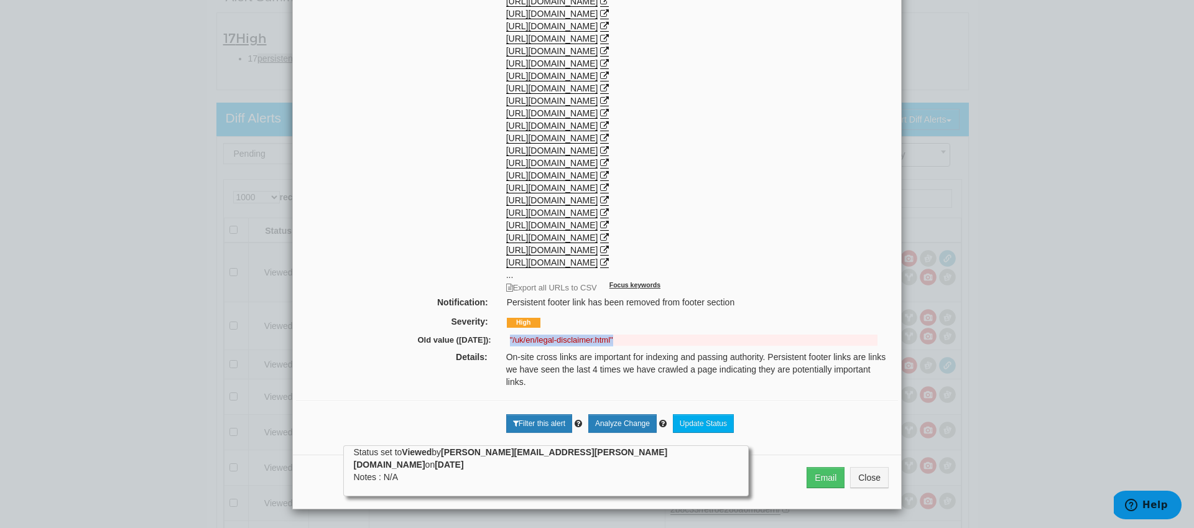
drag, startPoint x: 596, startPoint y: 350, endPoint x: 502, endPoint y: 350, distance: 93.9
click at [501, 346] on div ""/uk/en/legal-disclaimer.html"" at bounding box center [694, 341] width 386 height 12
copy strong ""/uk/en/legal-disclaimer.html""
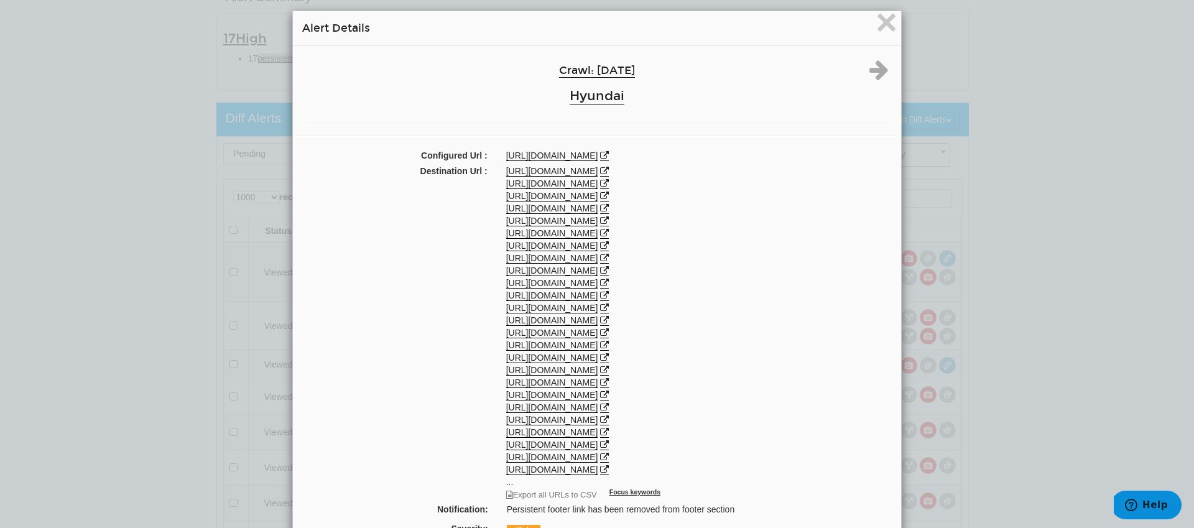
scroll to position [0, 0]
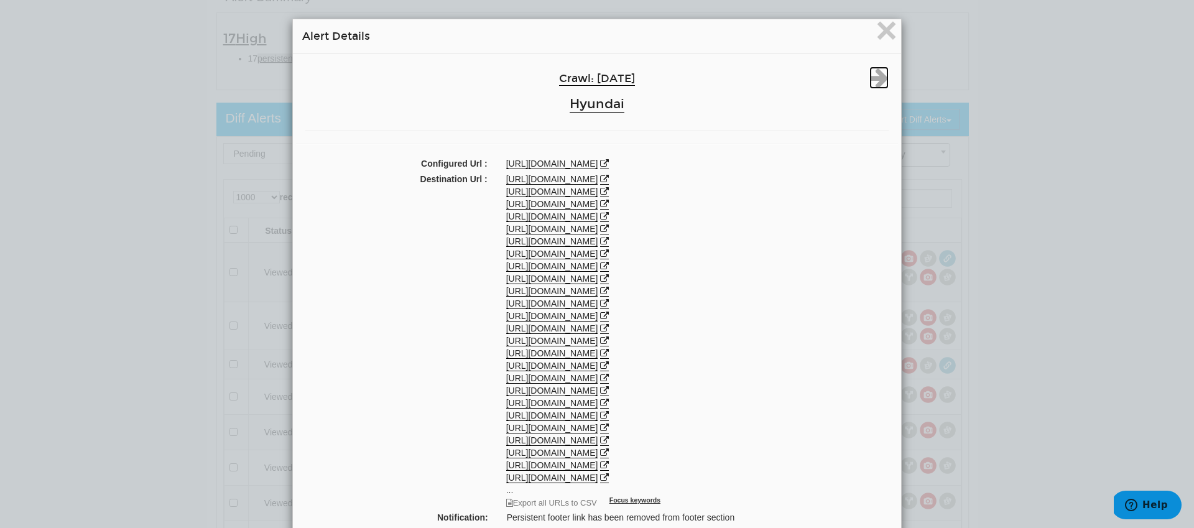
click at [873, 86] on icon at bounding box center [879, 78] width 19 height 22
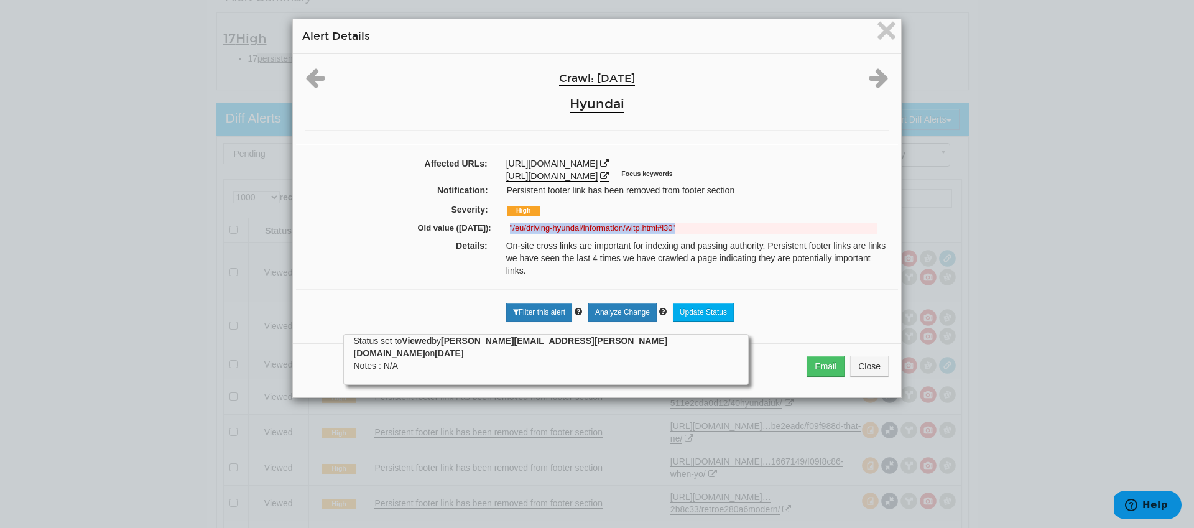
drag, startPoint x: 685, startPoint y: 230, endPoint x: 496, endPoint y: 229, distance: 189.1
click at [501, 229] on div ""/eu/driving-hyundai/information/wltp.html#i30"" at bounding box center [694, 229] width 386 height 12
copy strong ""/eu/driving-hyundai/information/wltp.html#i30""
